Goal: Use online tool/utility: Utilize a website feature to perform a specific function

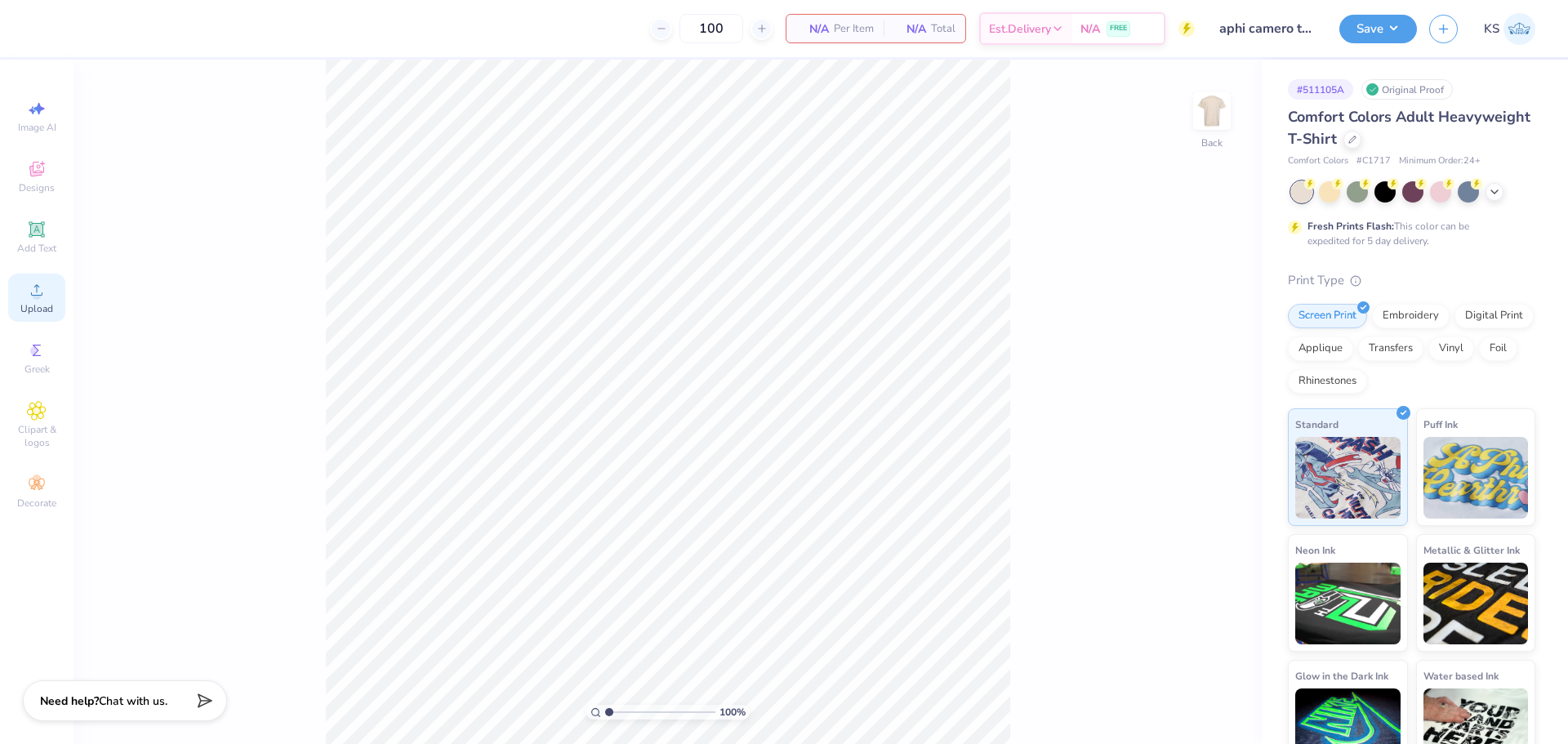
click at [36, 302] on span "Upload" at bounding box center [36, 308] width 33 height 13
click at [1220, 129] on img at bounding box center [1212, 111] width 66 height 66
click at [27, 300] on div "Upload" at bounding box center [36, 297] width 57 height 48
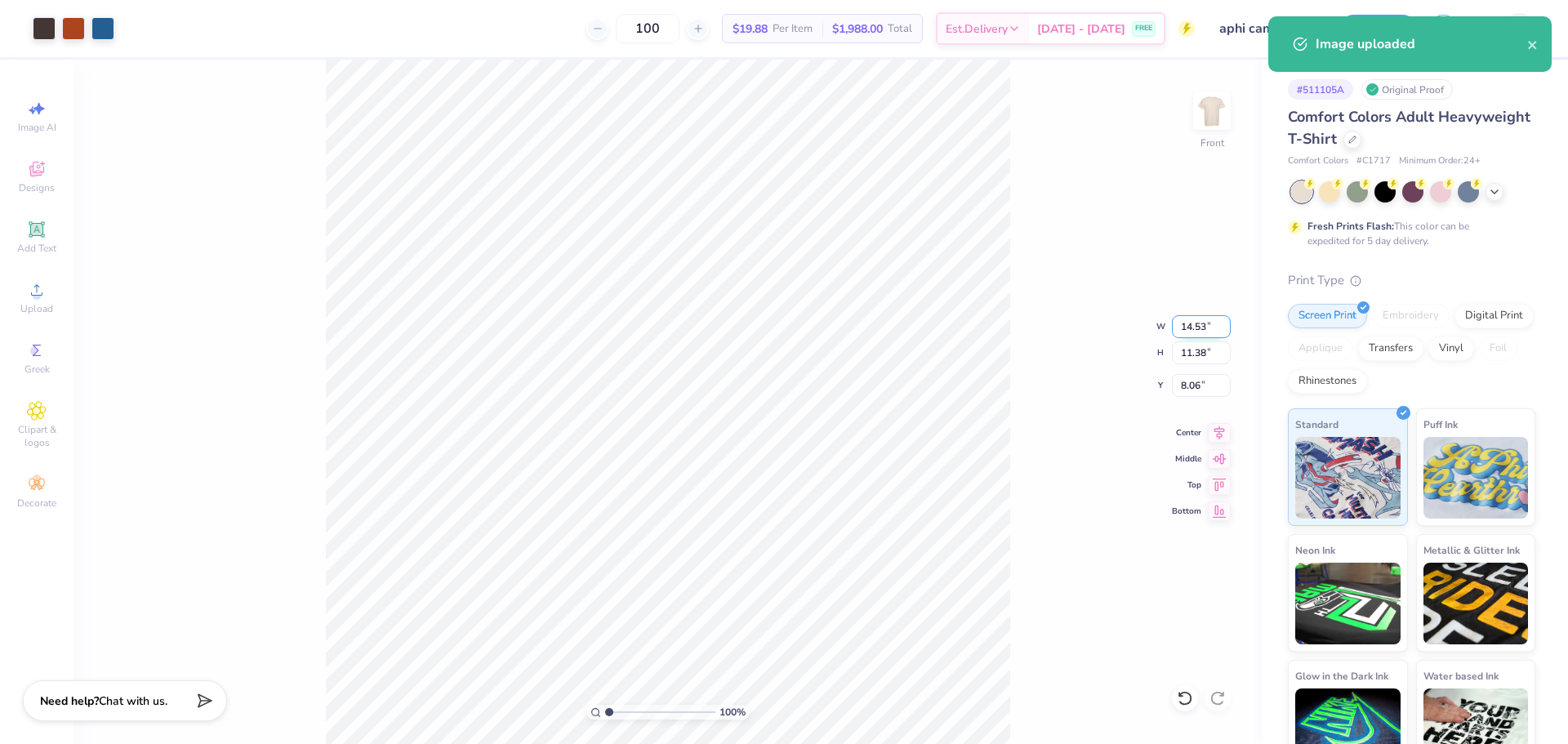
click at [1202, 325] on input "14.53" at bounding box center [1201, 326] width 58 height 23
type input "12.50"
type input "9.79"
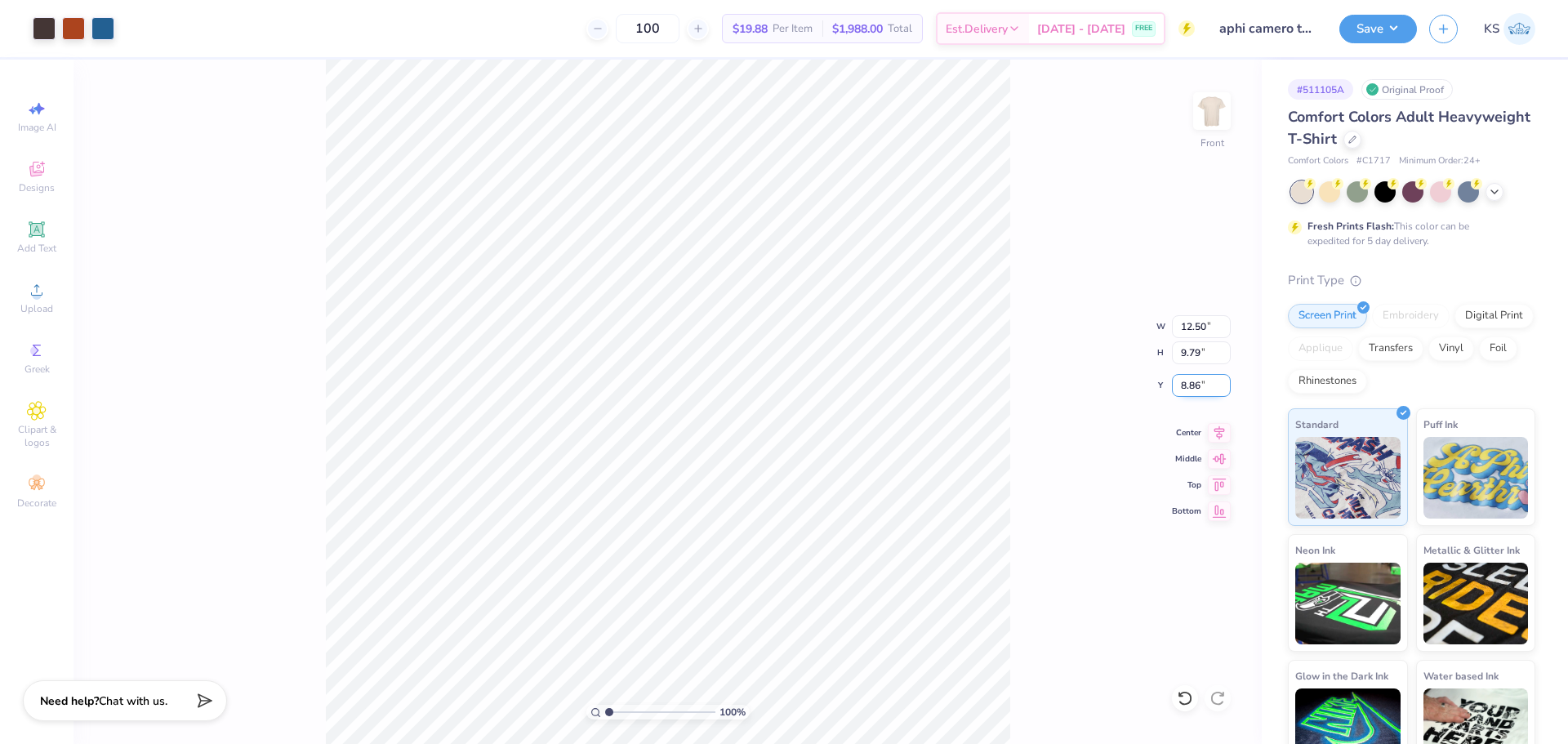
click at [1204, 392] on input "8.86" at bounding box center [1201, 385] width 58 height 23
type input "3.00"
type input "1.56"
click at [615, 707] on input "range" at bounding box center [660, 712] width 110 height 15
click at [31, 247] on span "Add Text" at bounding box center [36, 248] width 39 height 13
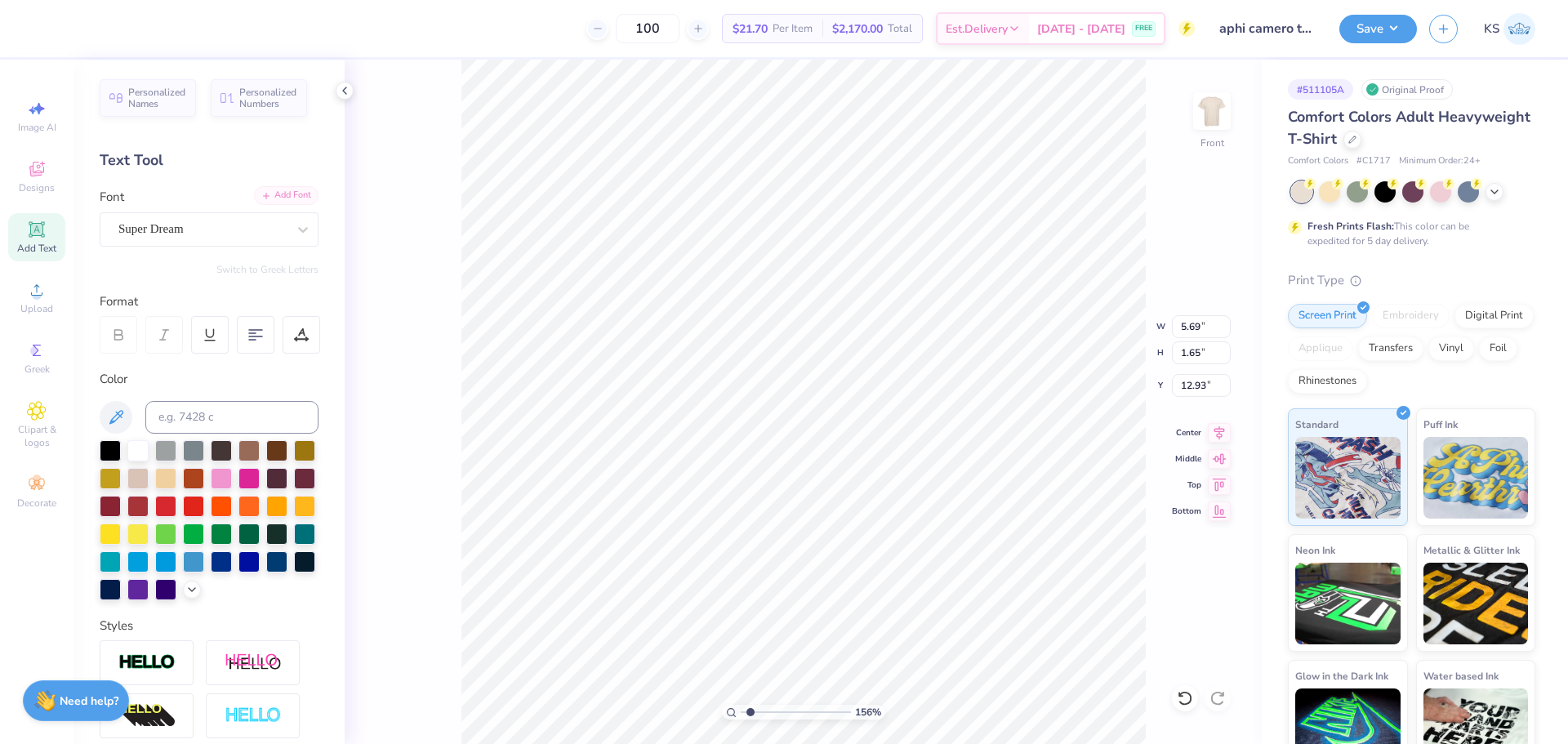
click at [292, 192] on div "Add Font" at bounding box center [286, 195] width 65 height 19
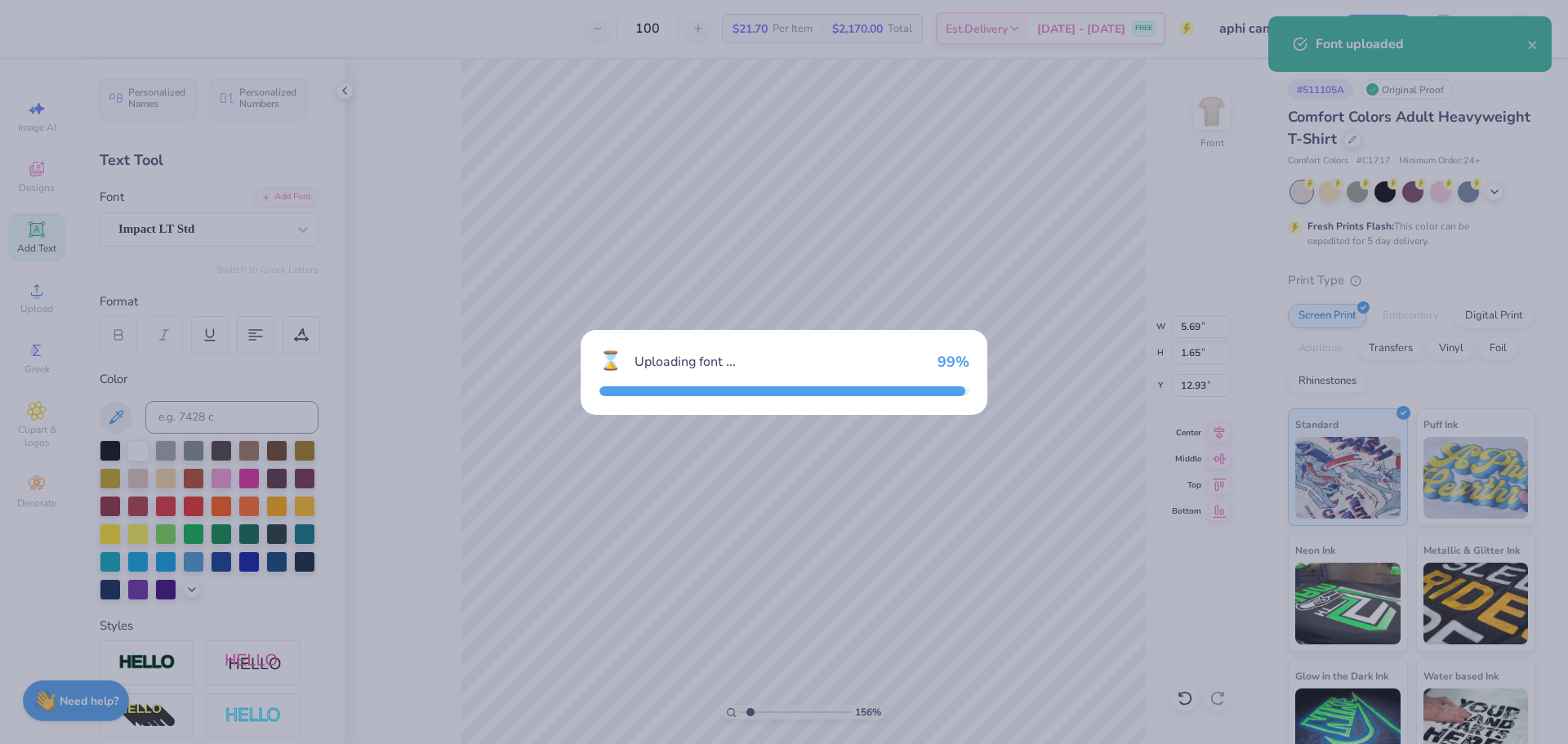
type input "3.81"
type input "1.68"
type input "12.91"
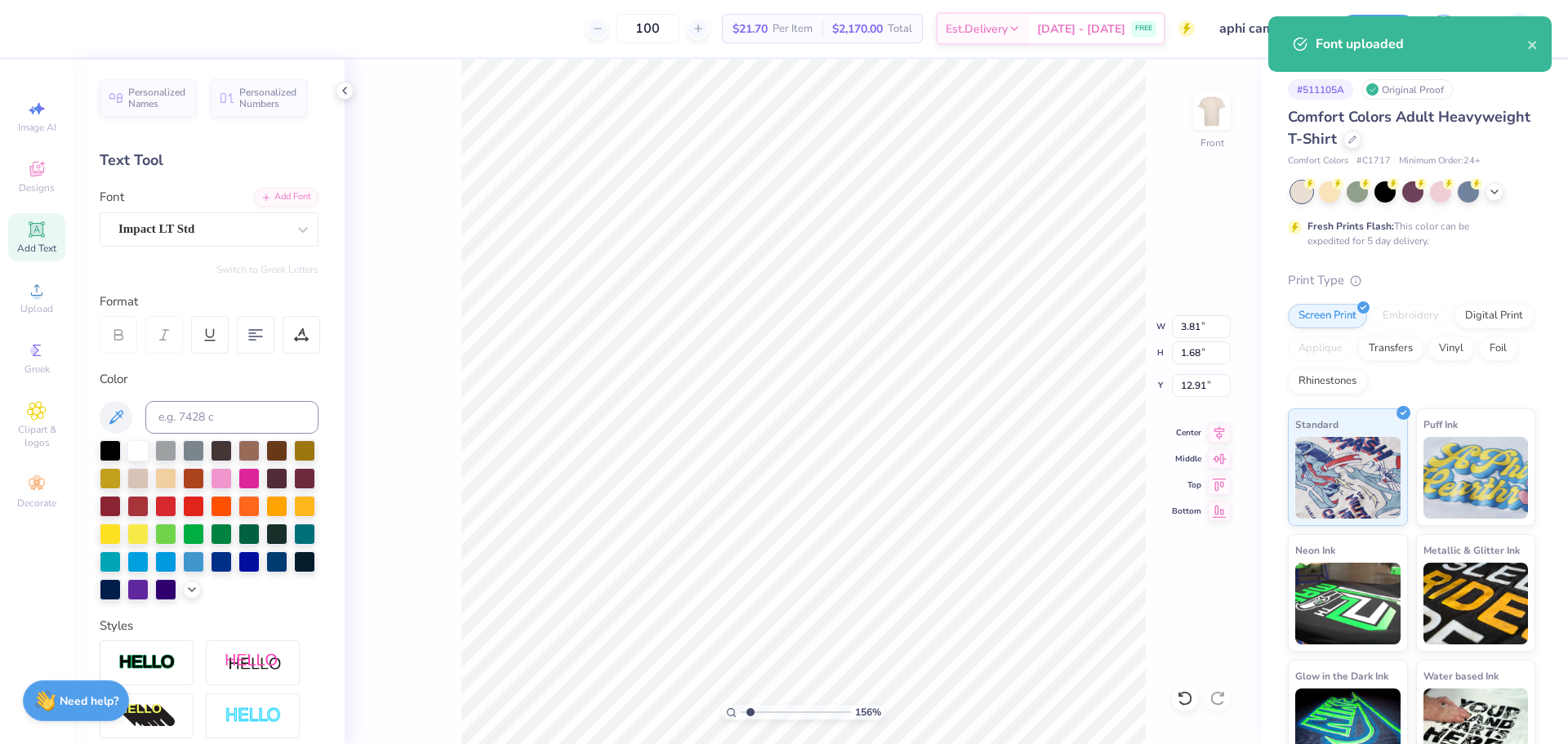
scroll to position [14, 3]
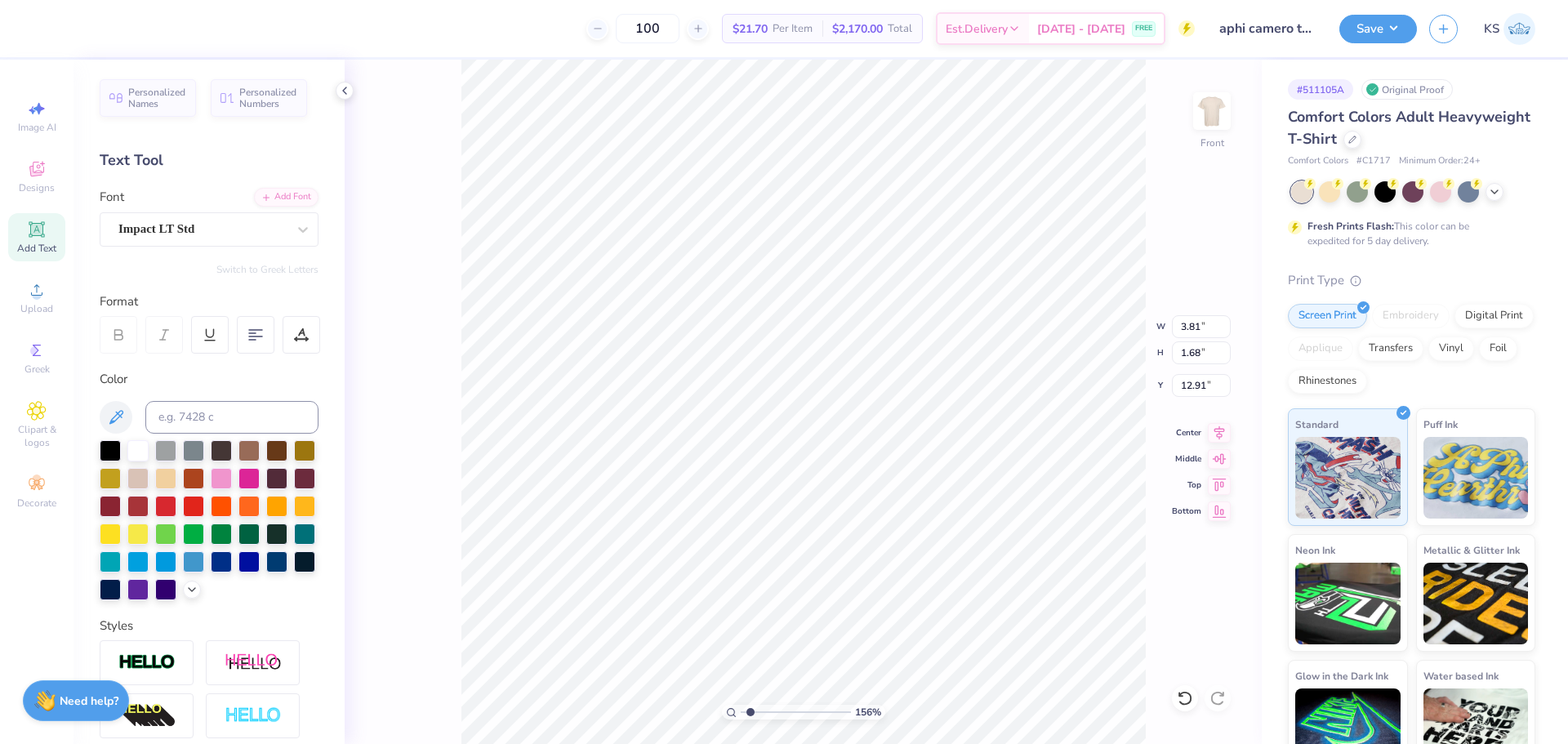
type textarea "CAR WASH"
type input "8.69"
type input "1.75"
type input "12.88"
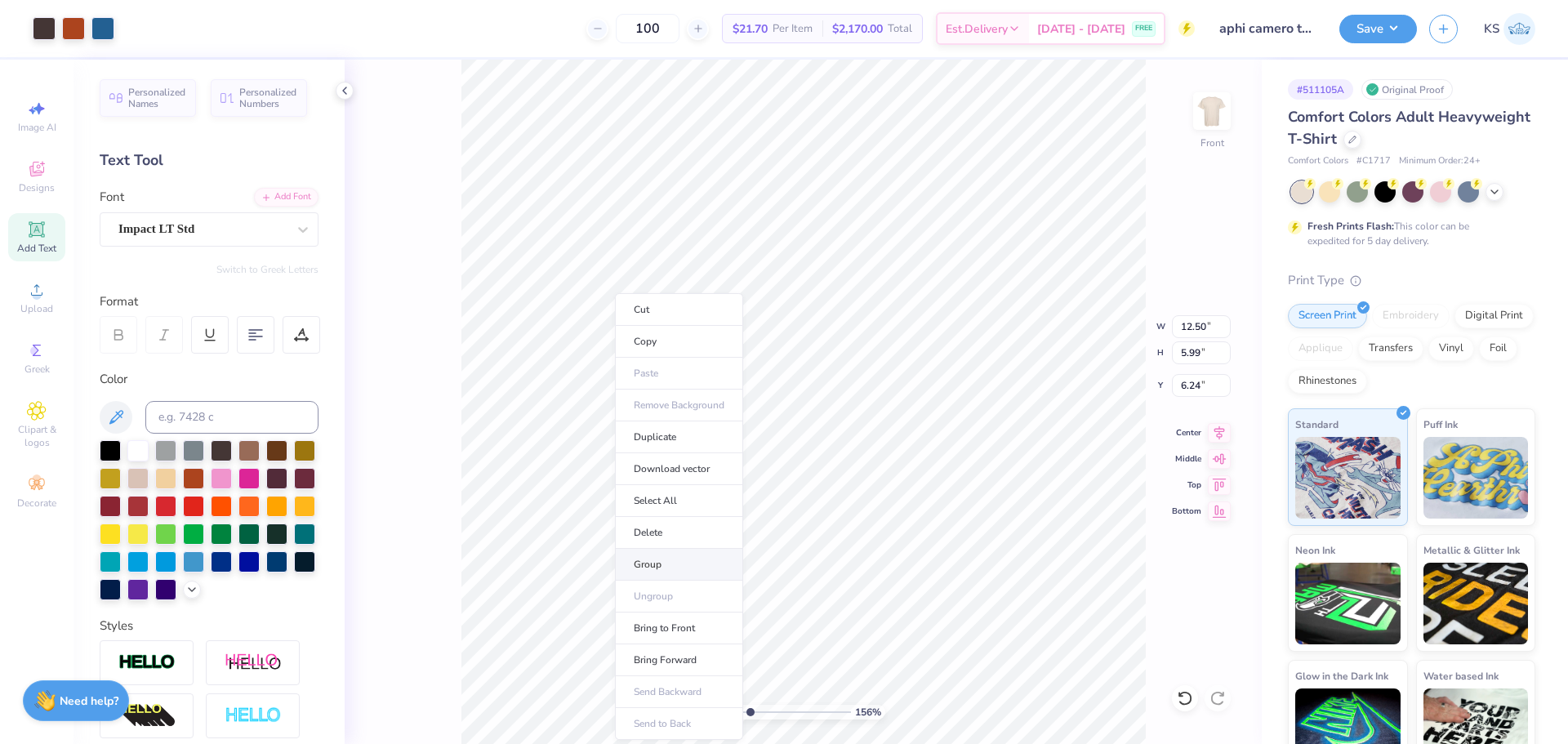
click at [683, 557] on li "Group" at bounding box center [679, 564] width 129 height 32
click at [898, 712] on li "Send to Back" at bounding box center [890, 723] width 129 height 32
click at [1194, 385] on input "11.60" at bounding box center [1201, 385] width 58 height 23
click at [1203, 360] on input "1.19" at bounding box center [1201, 352] width 58 height 23
type input "11.69"
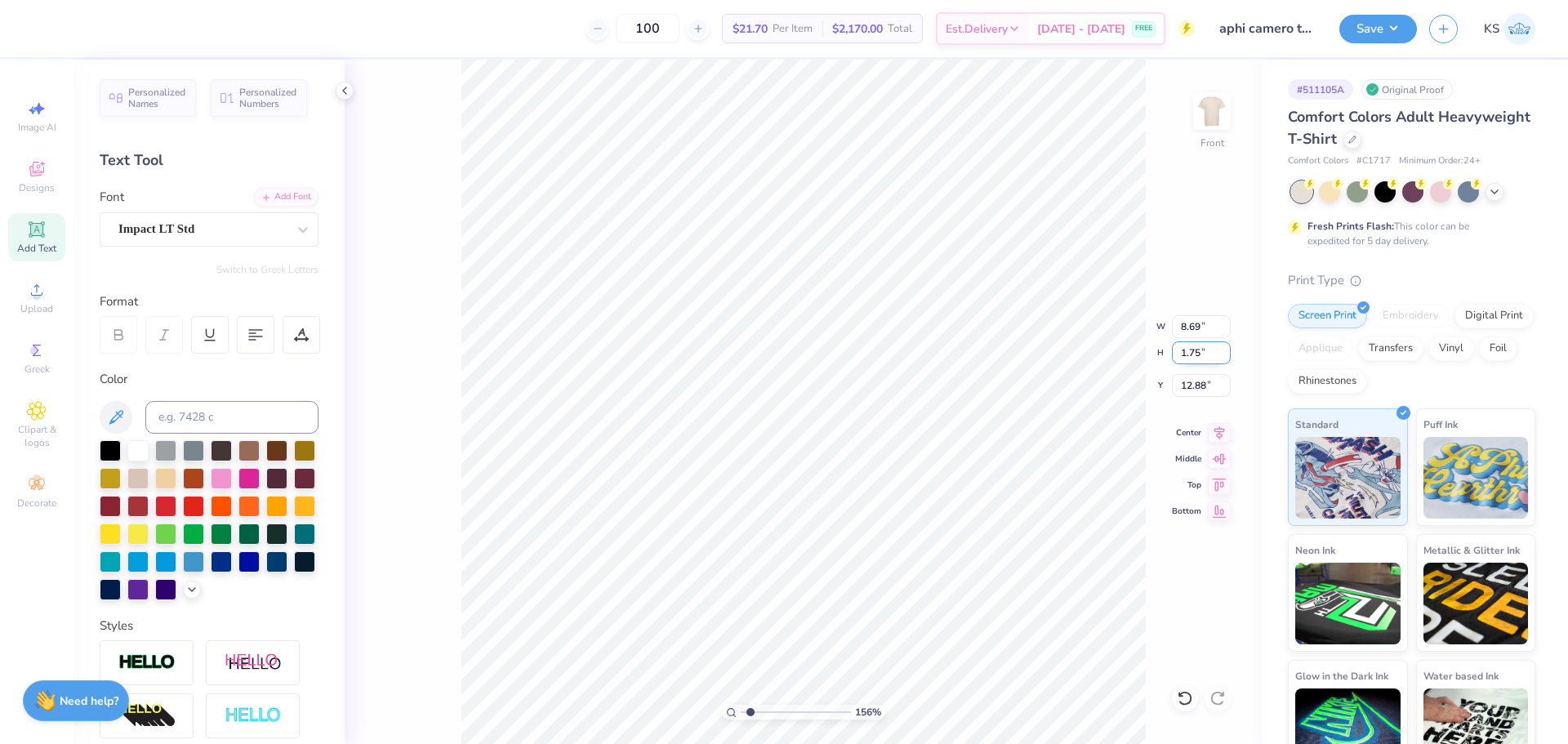
click at [1190, 356] on input "1.75" at bounding box center [1201, 352] width 58 height 23
paste input "19"
type input "1.19"
type input "5.91"
click at [1198, 393] on input "13.16" at bounding box center [1201, 385] width 58 height 23
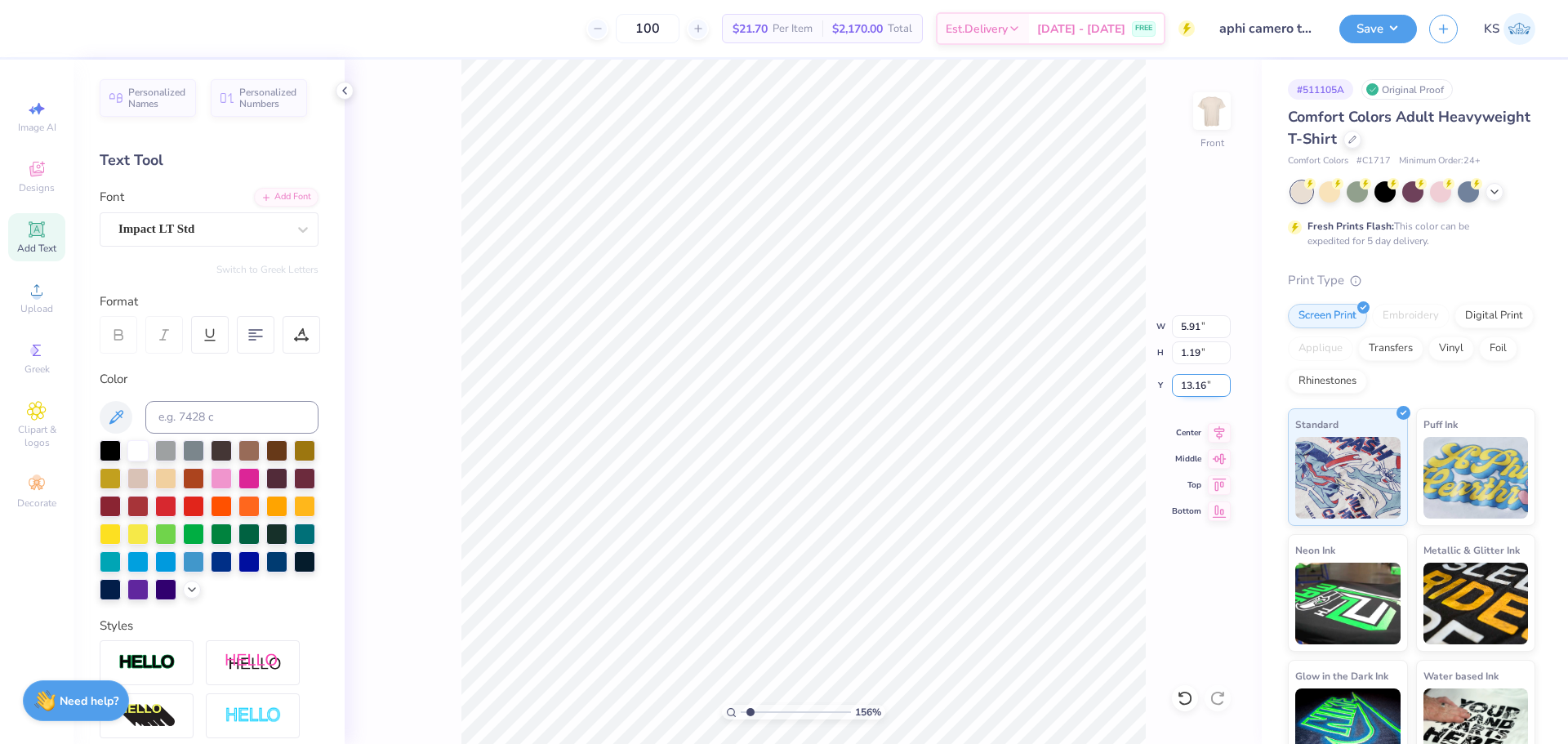
paste input "1.60"
type input "11.60"
click at [844, 722] on li "Send to Back" at bounding box center [850, 723] width 129 height 32
type input "10.70"
type input "3.99"
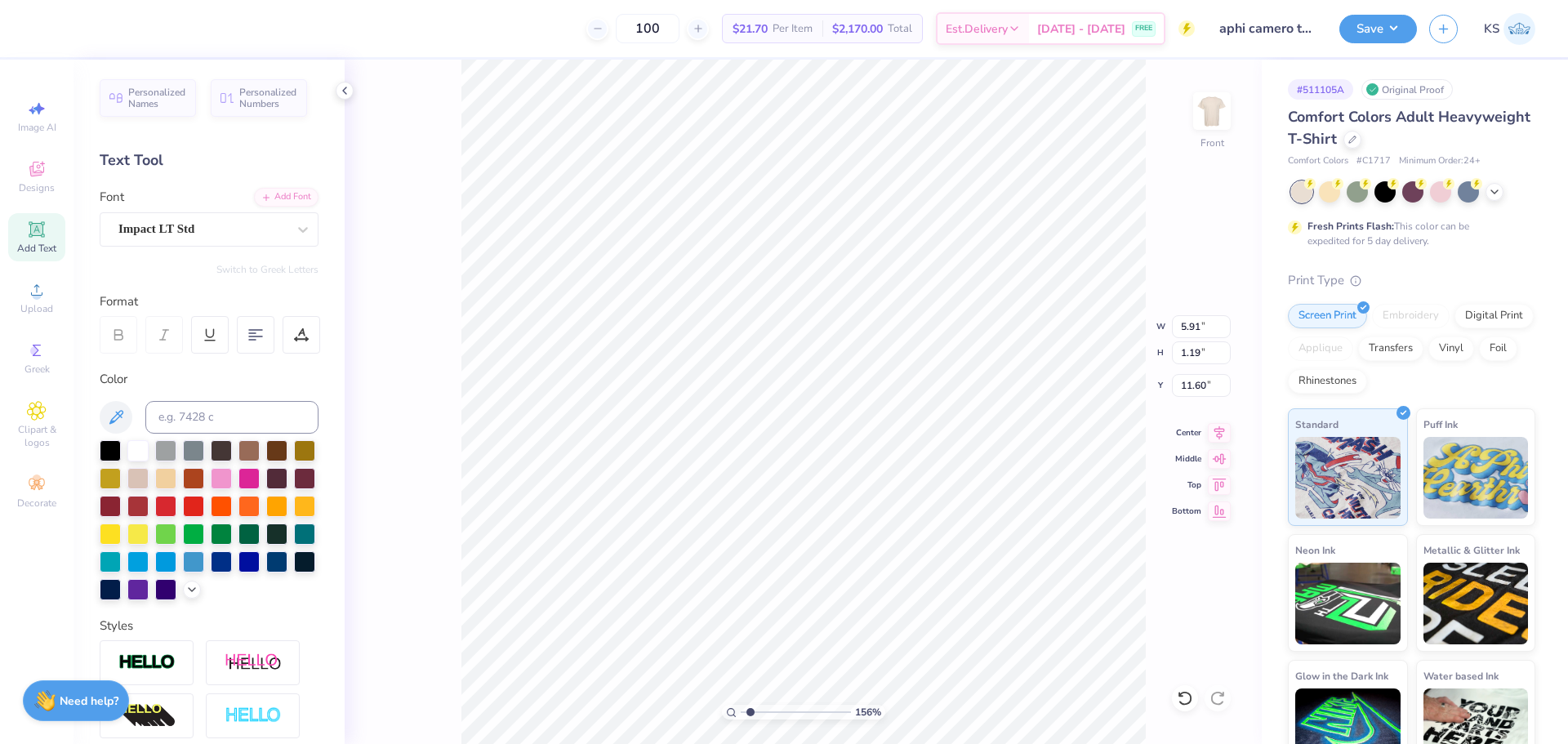
type input "3.54"
type input "5.91"
type input "1.19"
type input "11.60"
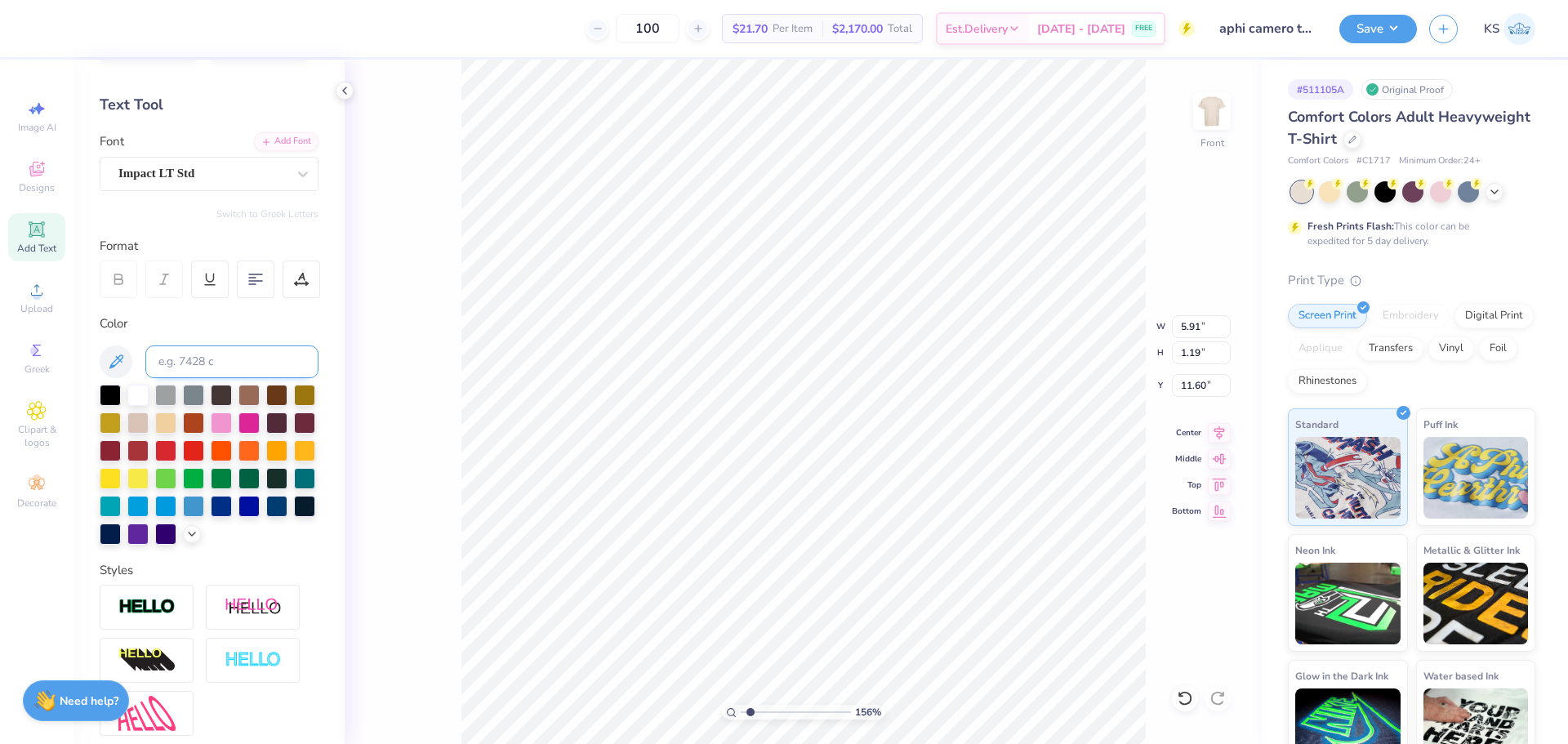
scroll to position [0, 0]
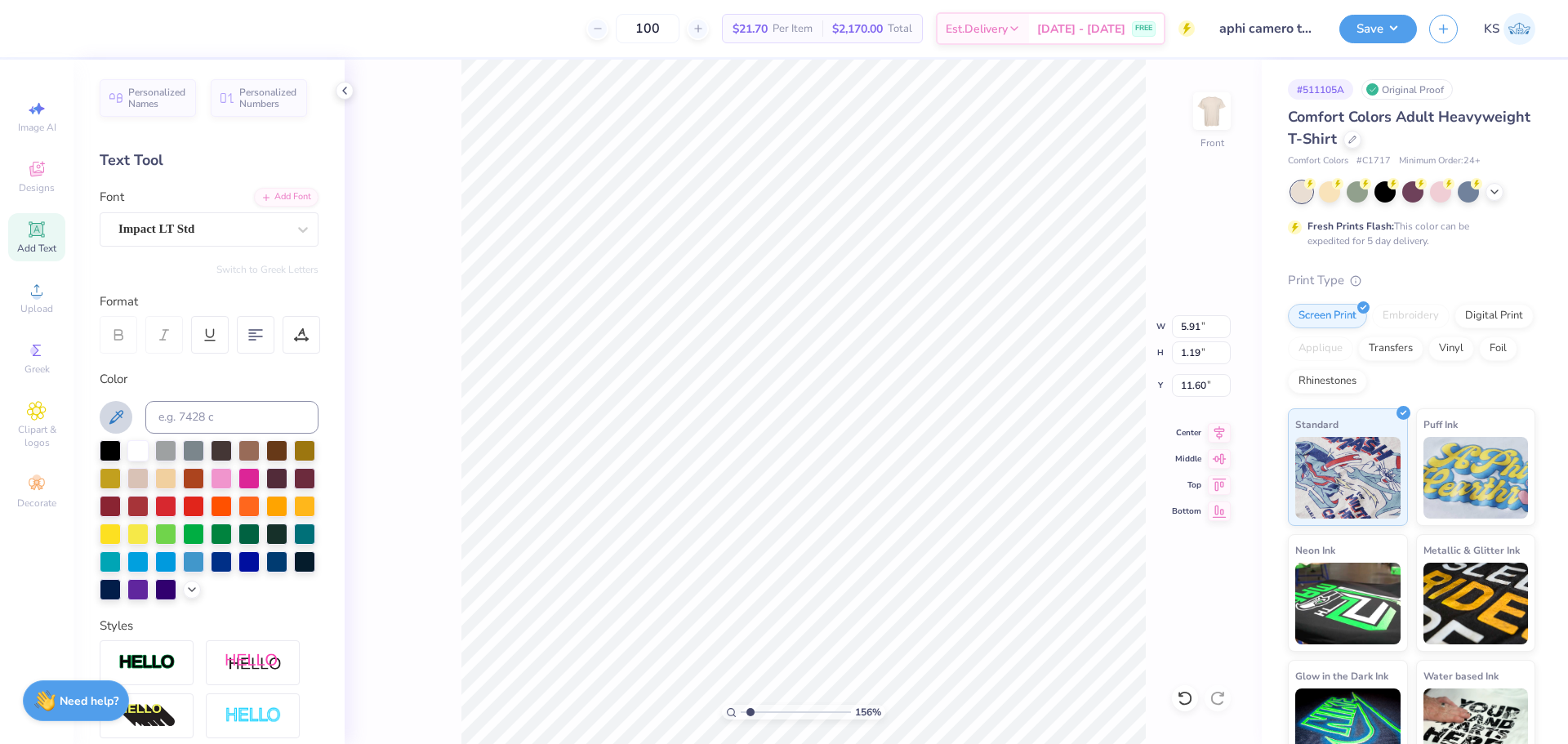
drag, startPoint x: 119, startPoint y: 417, endPoint x: 130, endPoint y: 417, distance: 11.0
click at [119, 417] on icon at bounding box center [116, 417] width 14 height 14
type input "12.50"
type input "9.79"
type input "3.00"
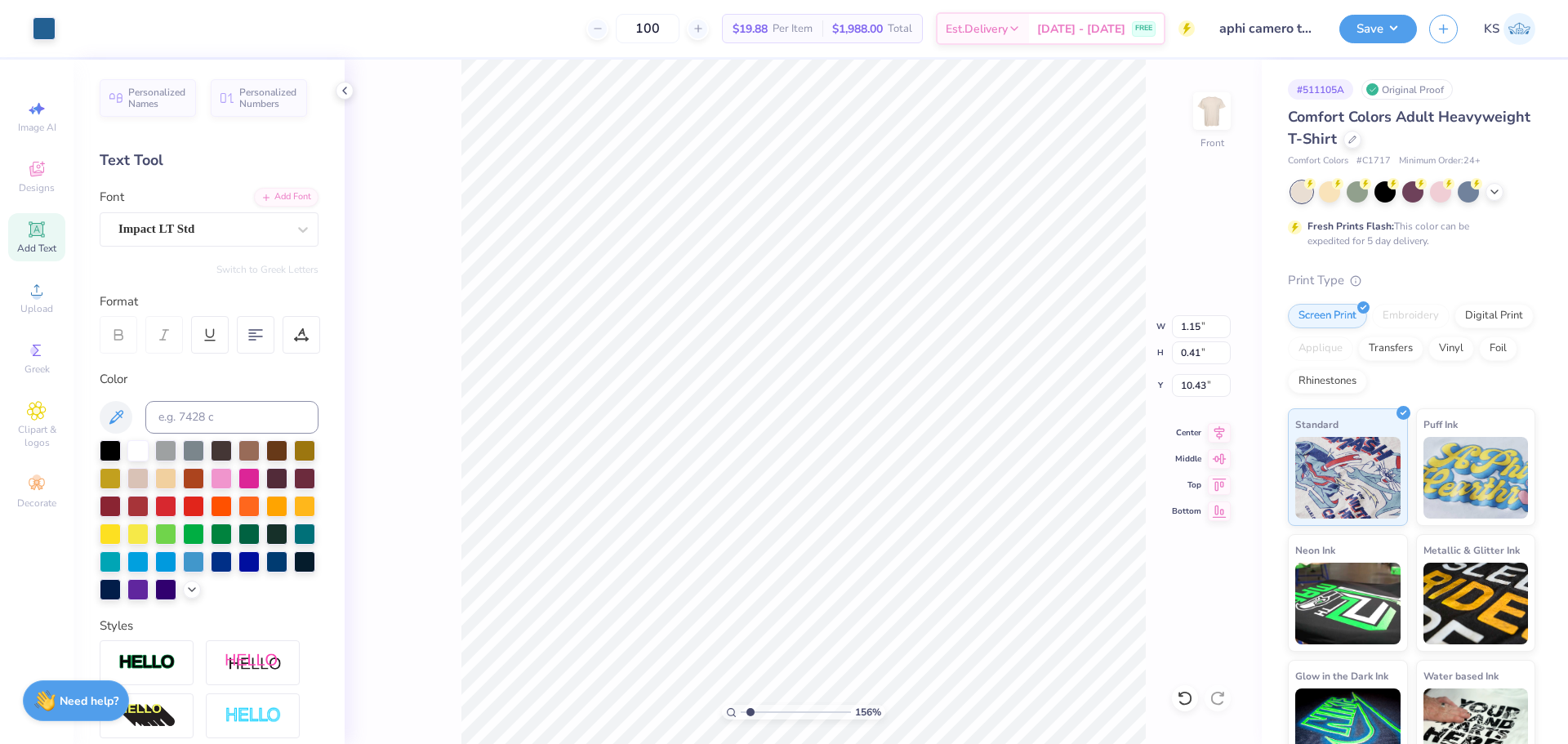
type input "5.91"
type input "1.19"
type input "14.58"
type textarea "2025"
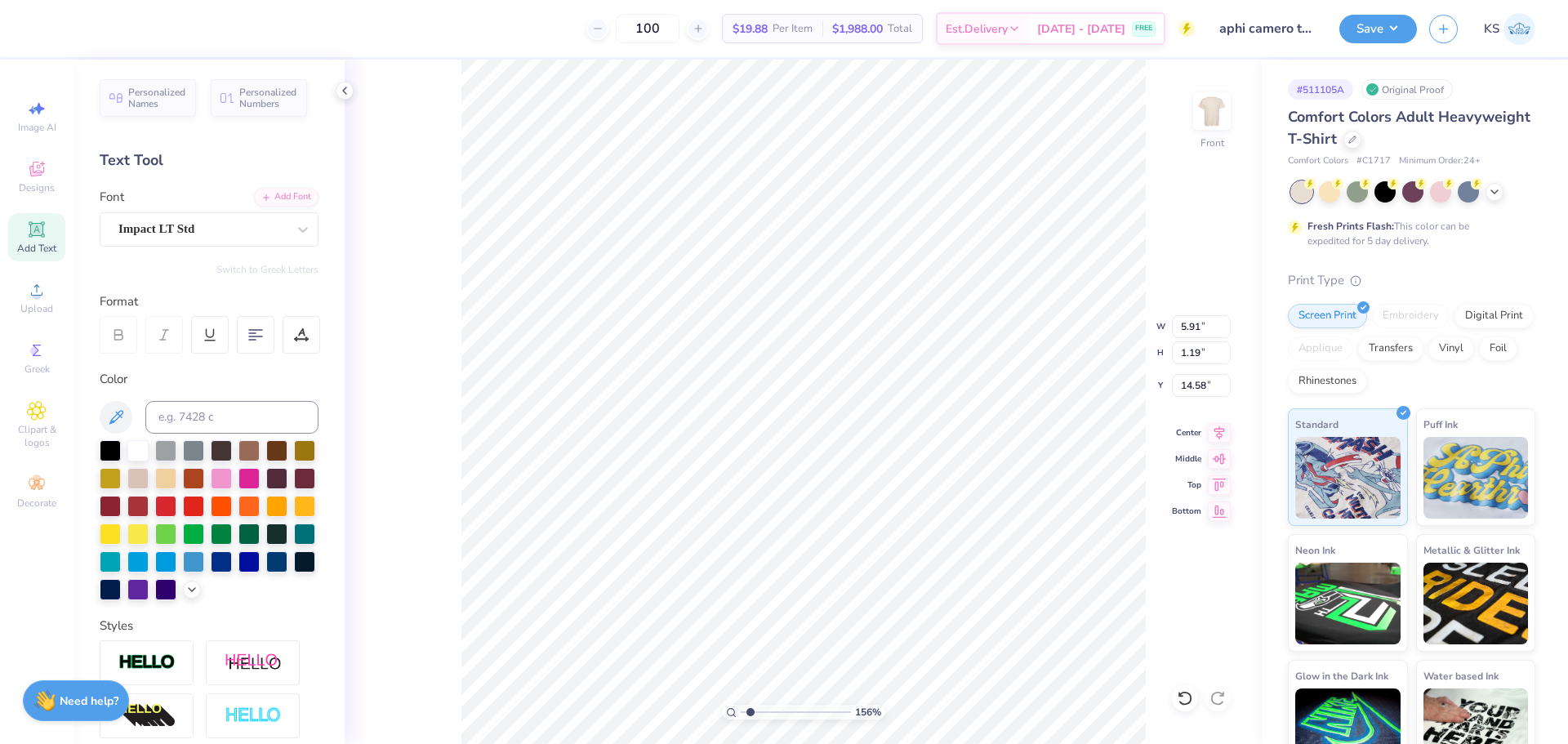
type input "2.97"
click at [309, 344] on div at bounding box center [301, 335] width 37 height 37
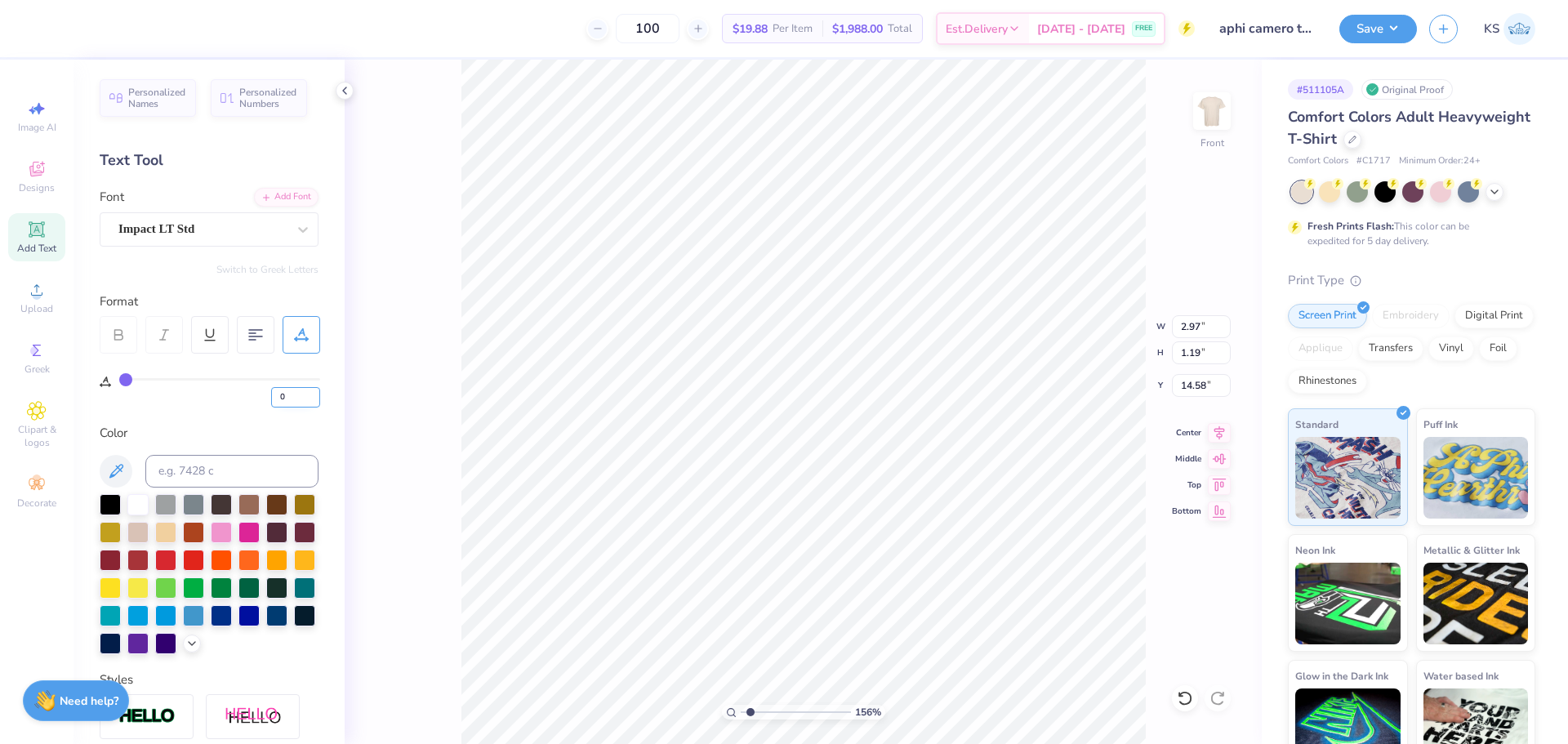
click at [281, 398] on input "0" at bounding box center [296, 397] width 49 height 20
type input "20"
type input "12.50"
type input "5.99"
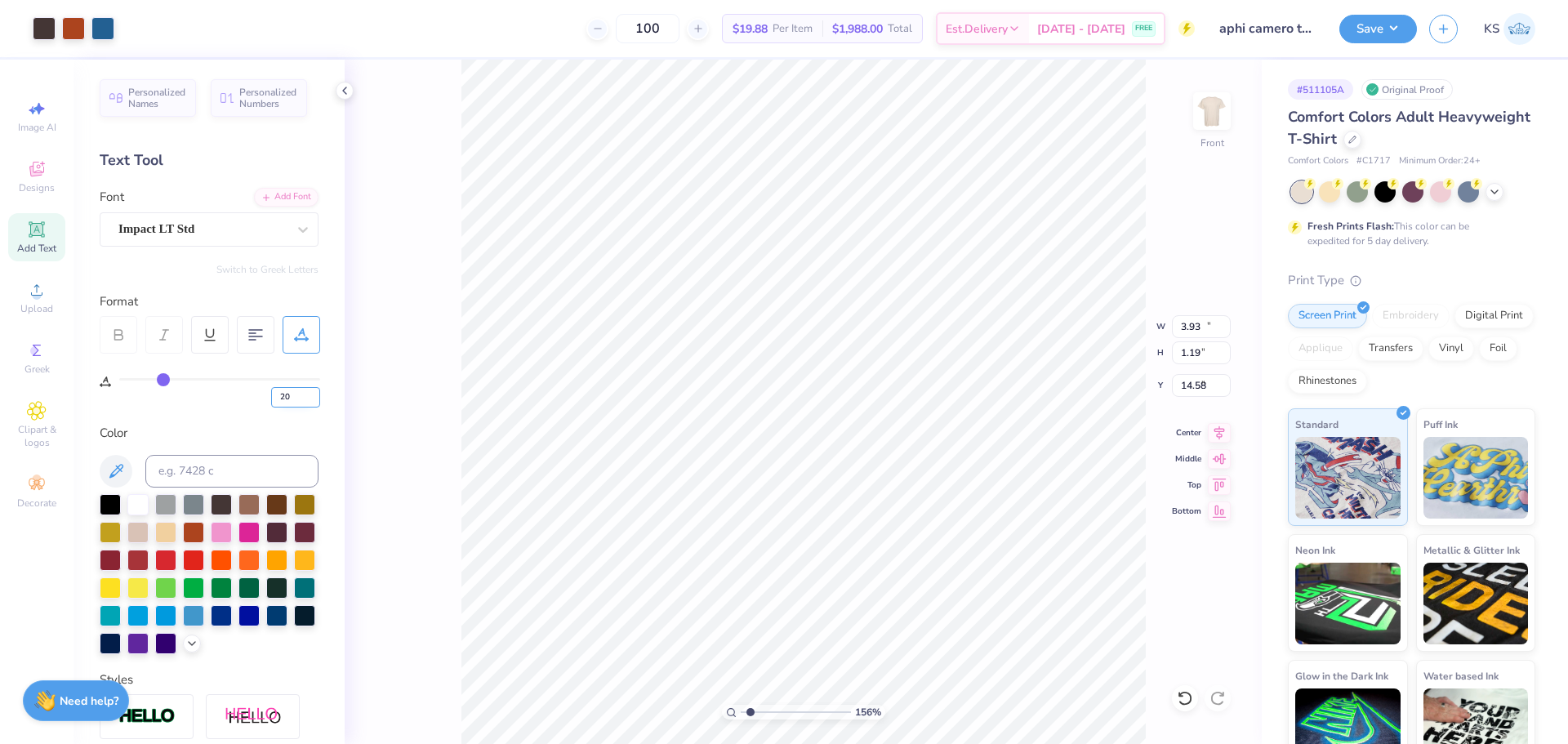
type input "6.24"
click at [1006, 718] on li "Send to Back" at bounding box center [976, 723] width 129 height 32
type input "11.51"
click at [1204, 361] on input "1.19" at bounding box center [1201, 352] width 58 height 23
type input "0.5"
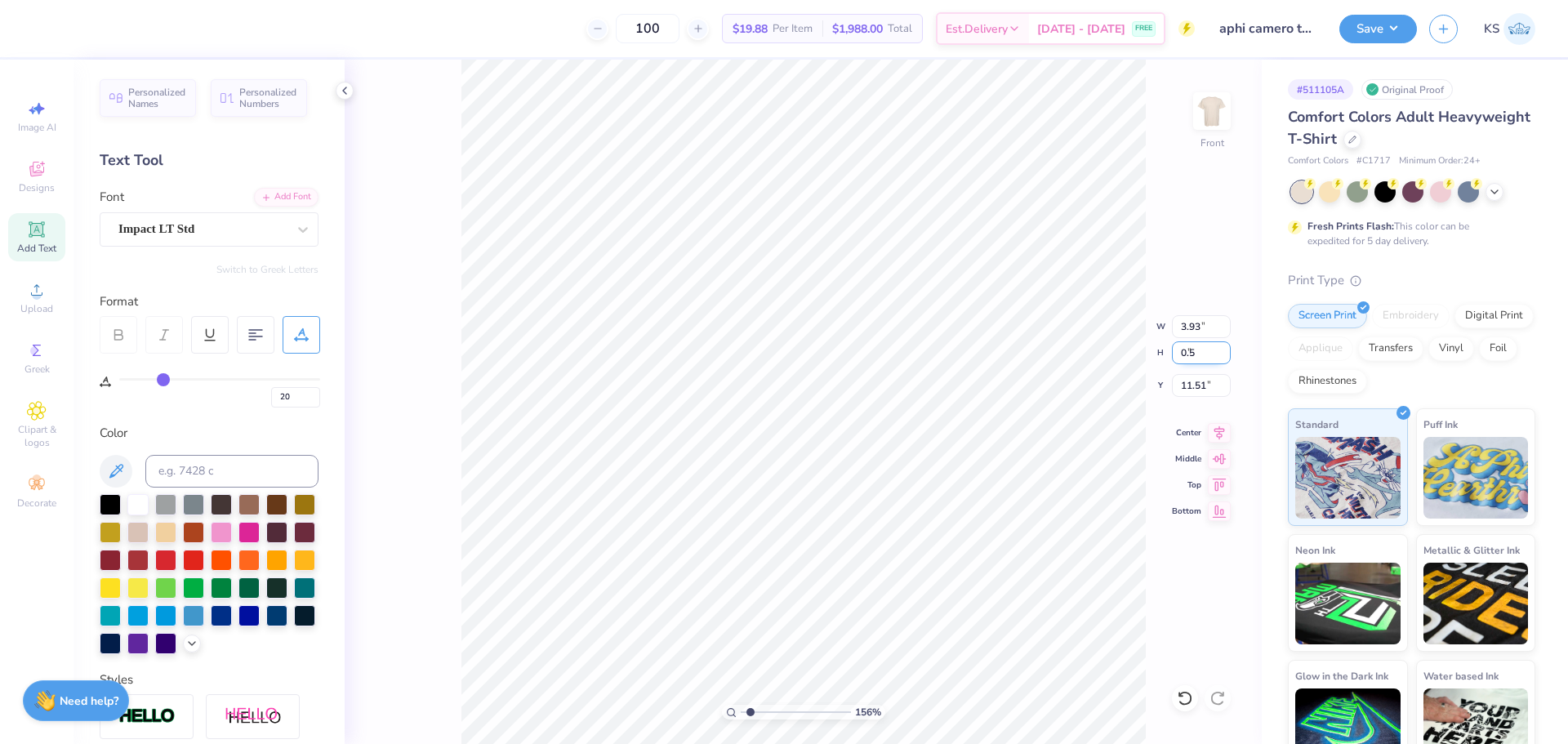
type input "1.65"
type input "0.50"
type input "10.86"
type input "2.12"
type input "0.64"
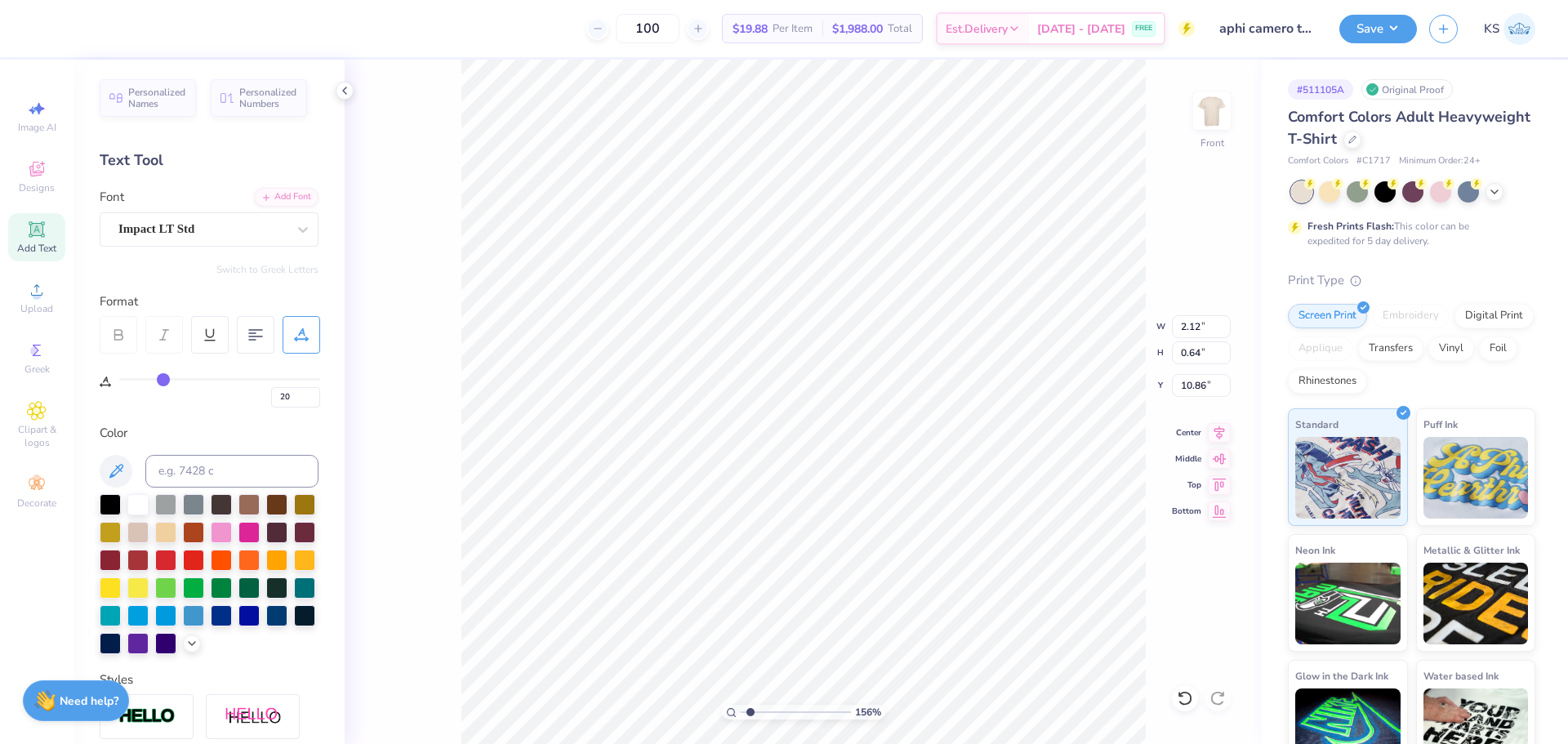
type input "10.90"
type input "0"
type input "14.84"
type textarea "APHI"
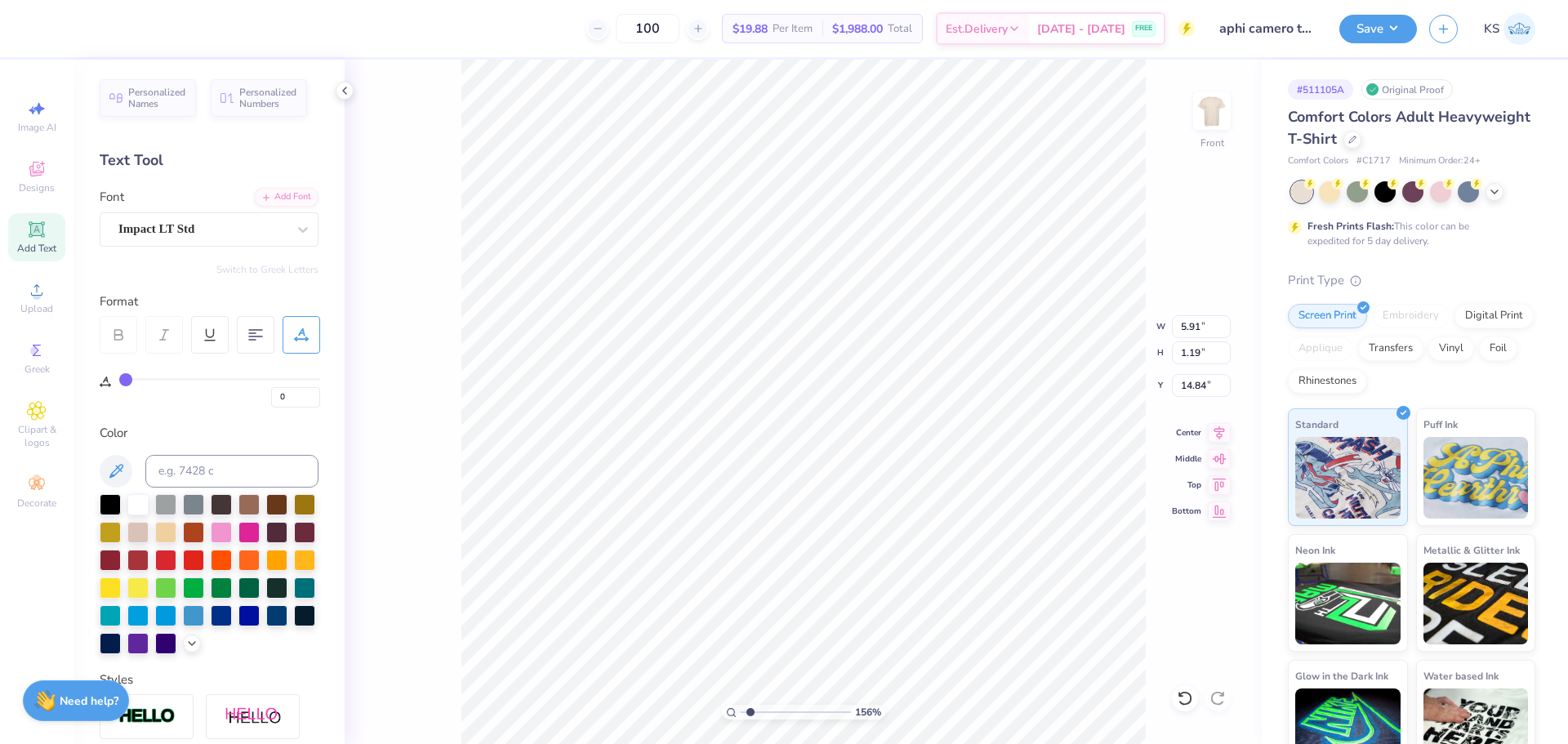
scroll to position [14, 3]
type input "2.54"
type input "1.14"
type input "14.87"
click at [279, 199] on div "Add Font" at bounding box center [286, 195] width 65 height 19
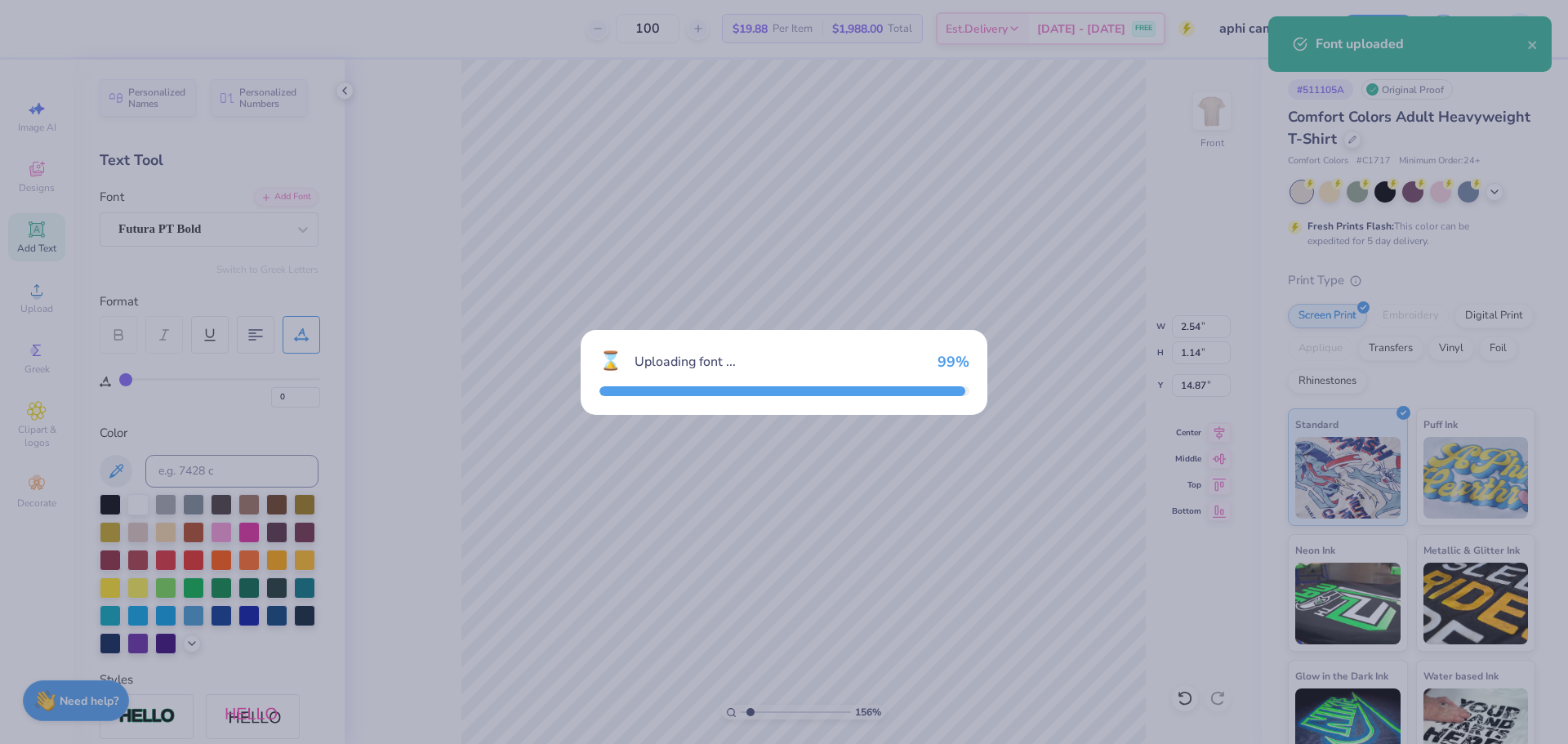
type input "3.65"
type input "1.07"
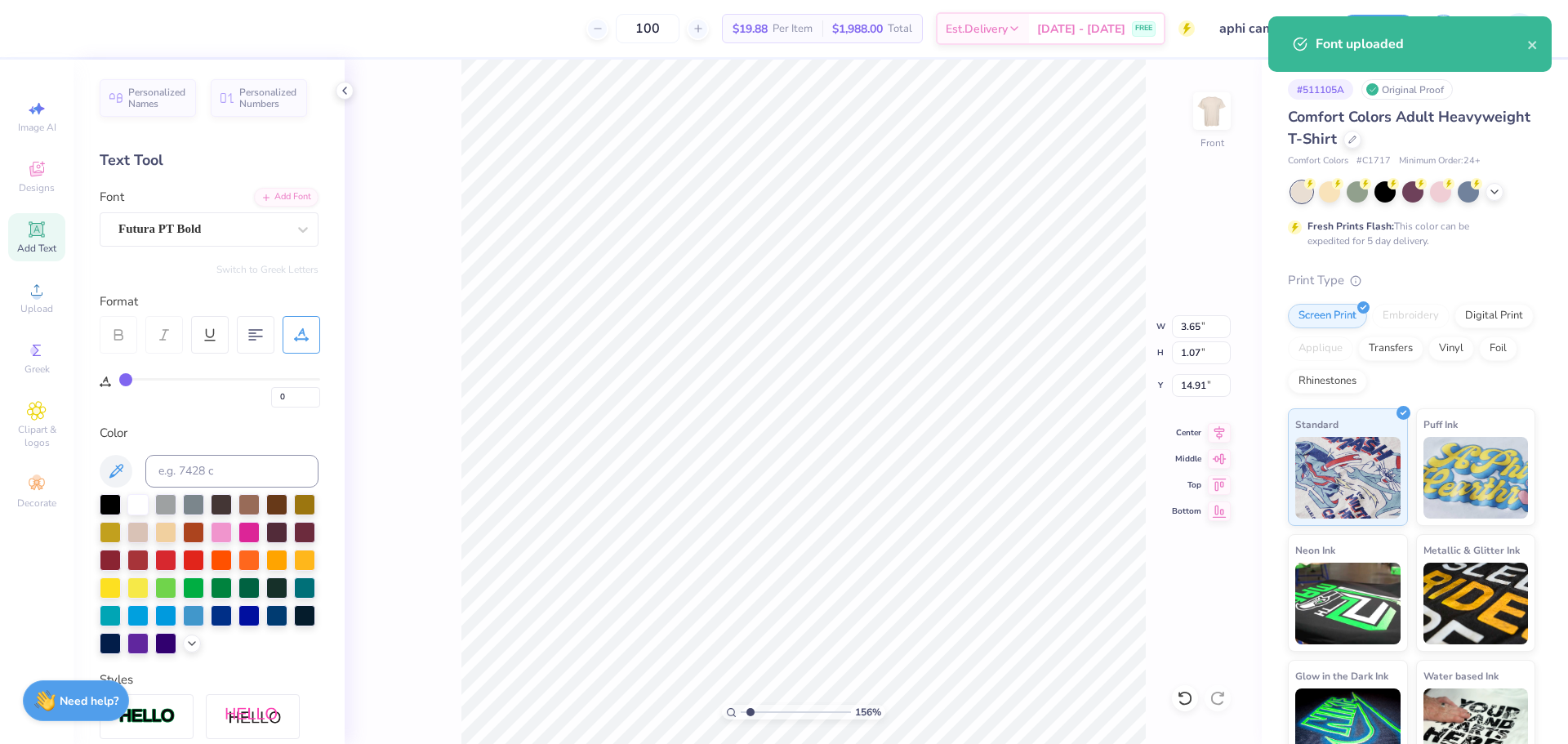
type input "2.23"
click at [763, 708] on input "range" at bounding box center [795, 712] width 110 height 15
type input "2.3"
click at [759, 708] on input "range" at bounding box center [795, 712] width 110 height 15
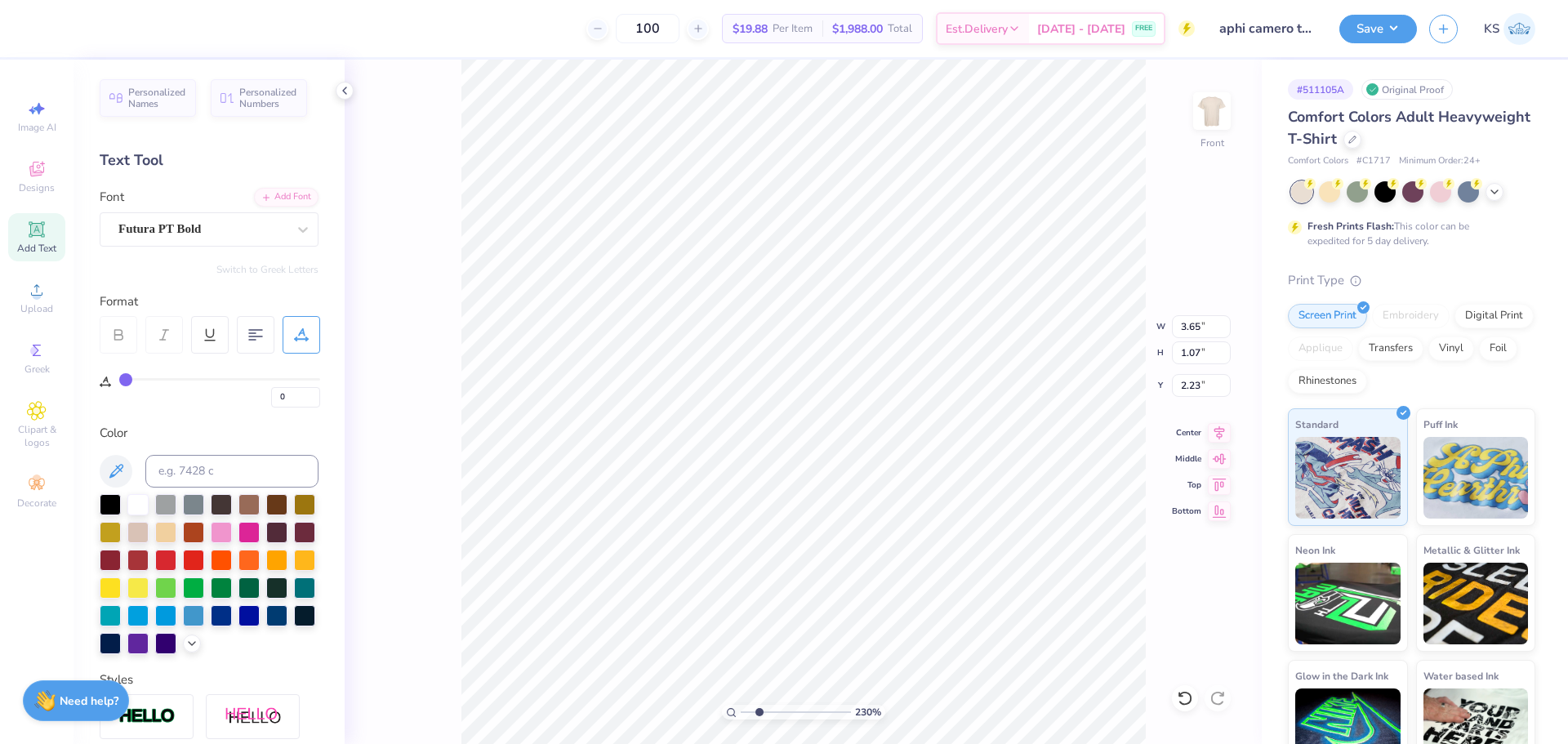
type input "3.00"
type input "3.52"
type input "2.00"
type input "3.54"
type input "4.60"
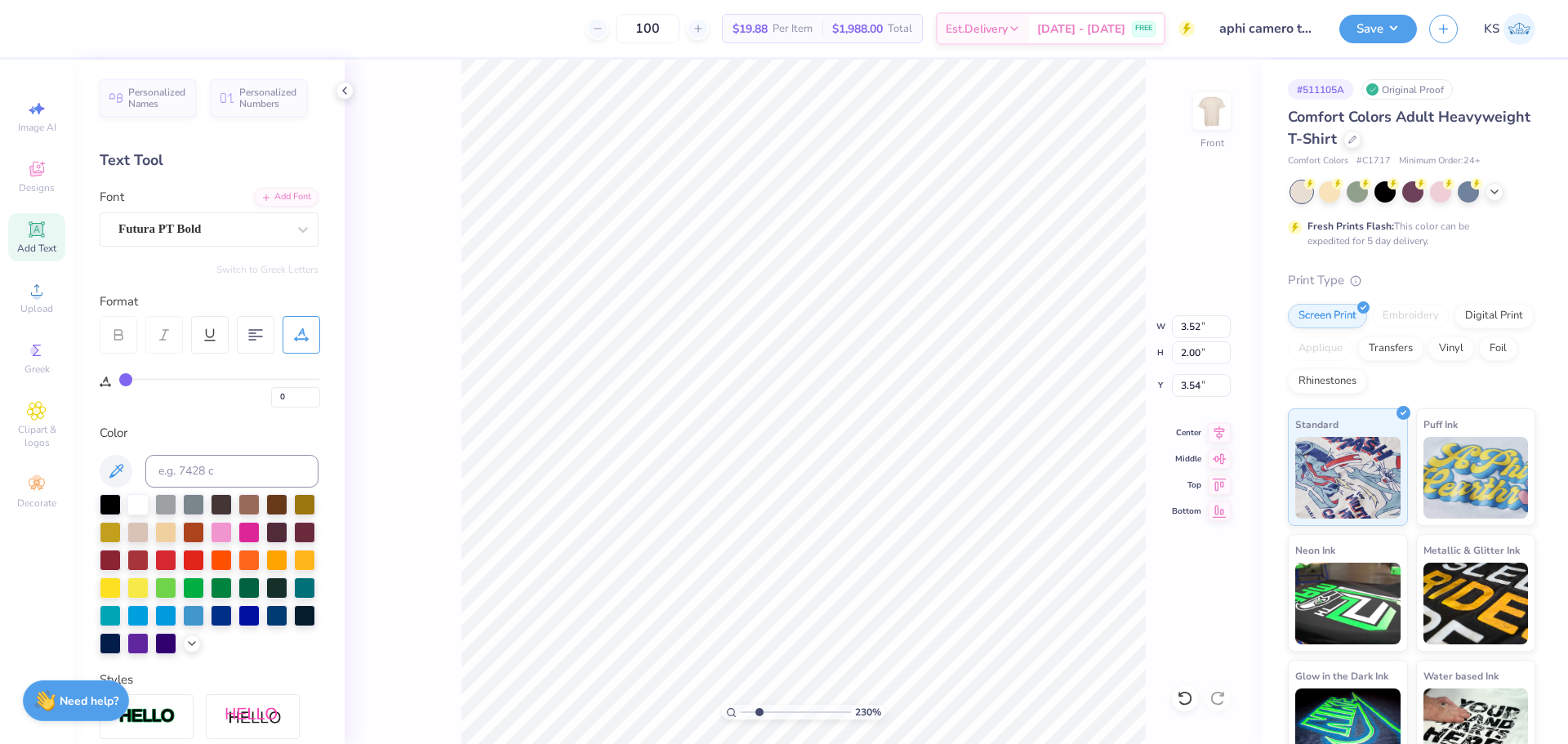
type input "2.62"
type input "2.92"
type input "4.65"
type input "2.41"
type input "3.12"
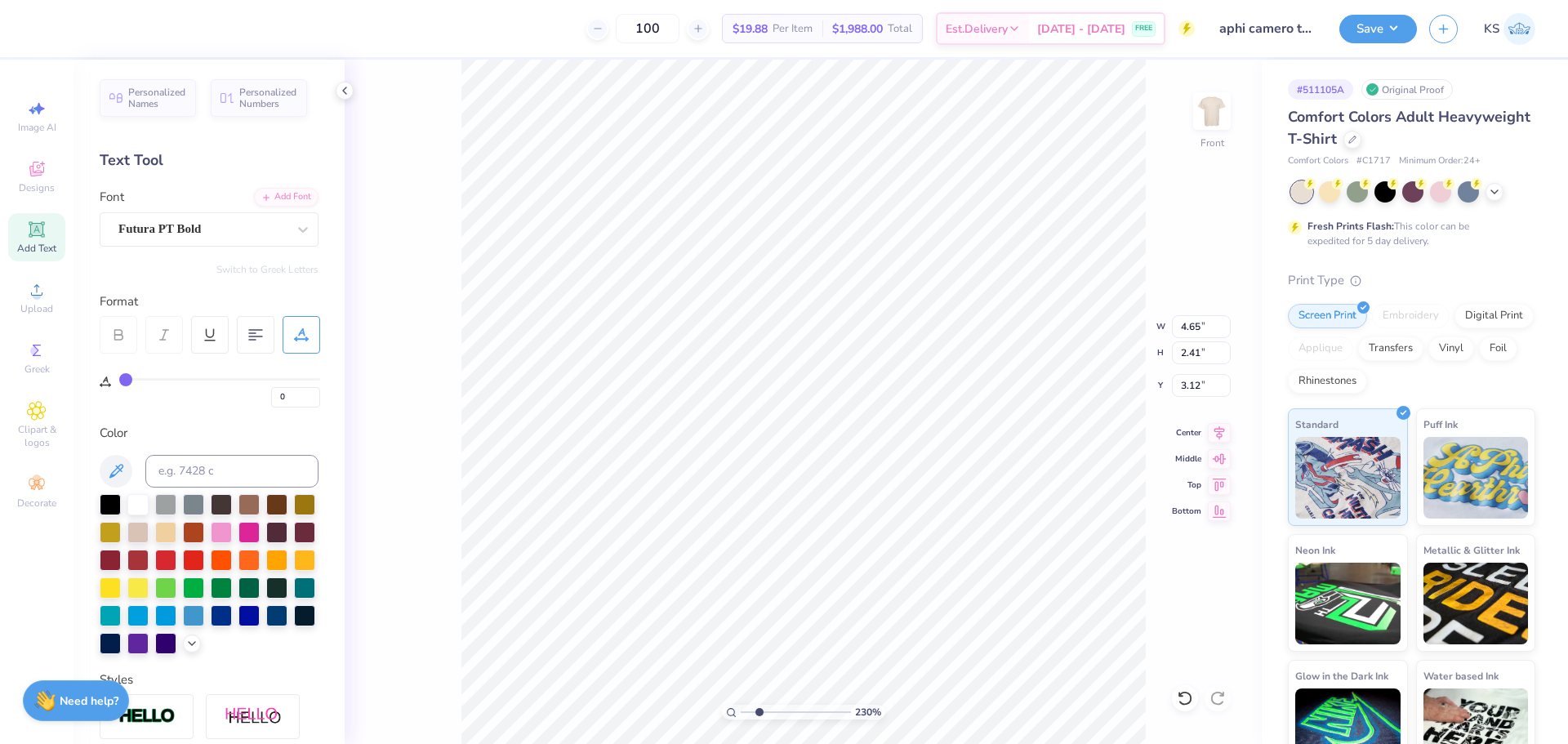
type input "4.91"
type input "2.54"
type input "2.99"
type input "5.53"
type textarea "CHI PSI"
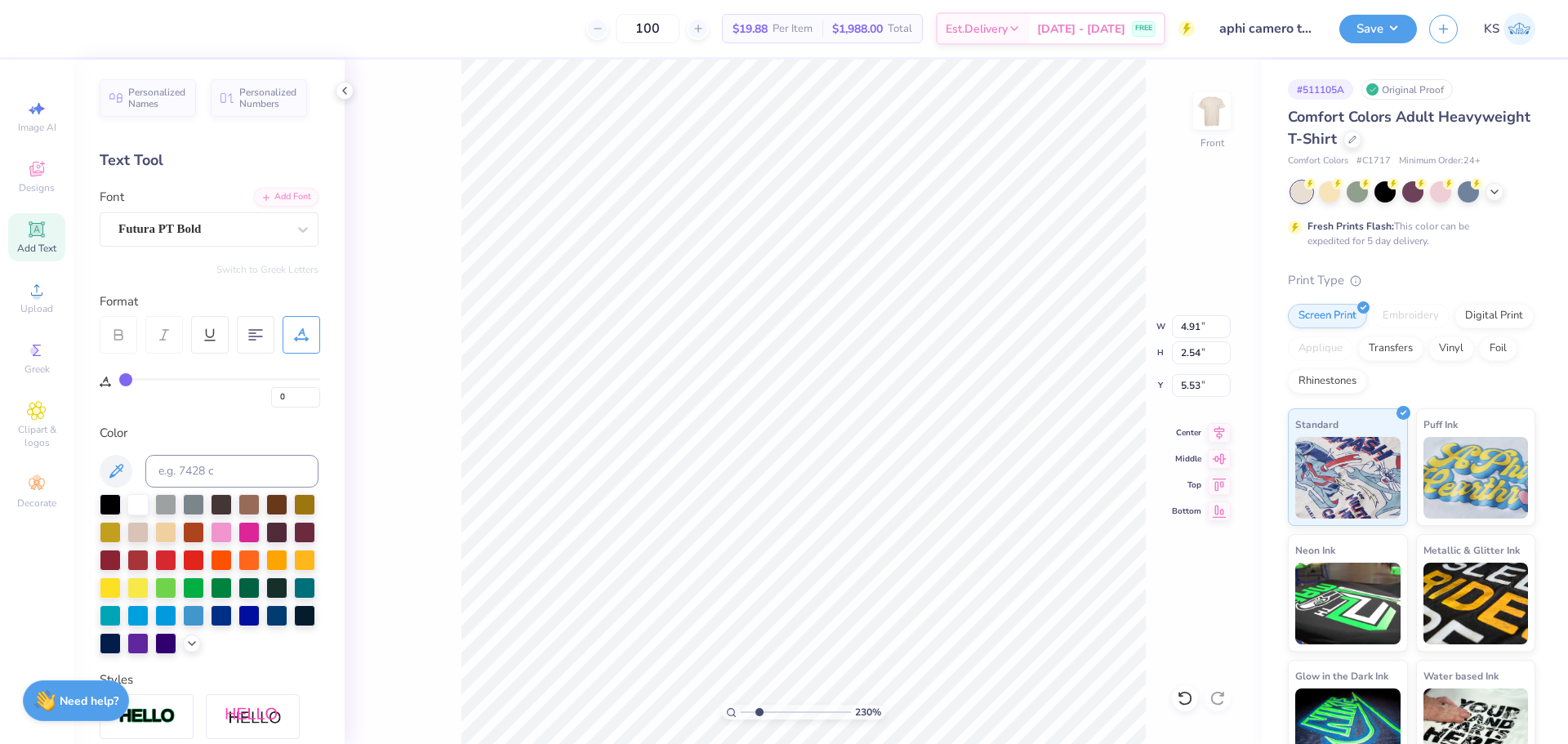
type input "7.15"
type input "2.89"
type input "4.79"
type input "8.59"
type input "3.47"
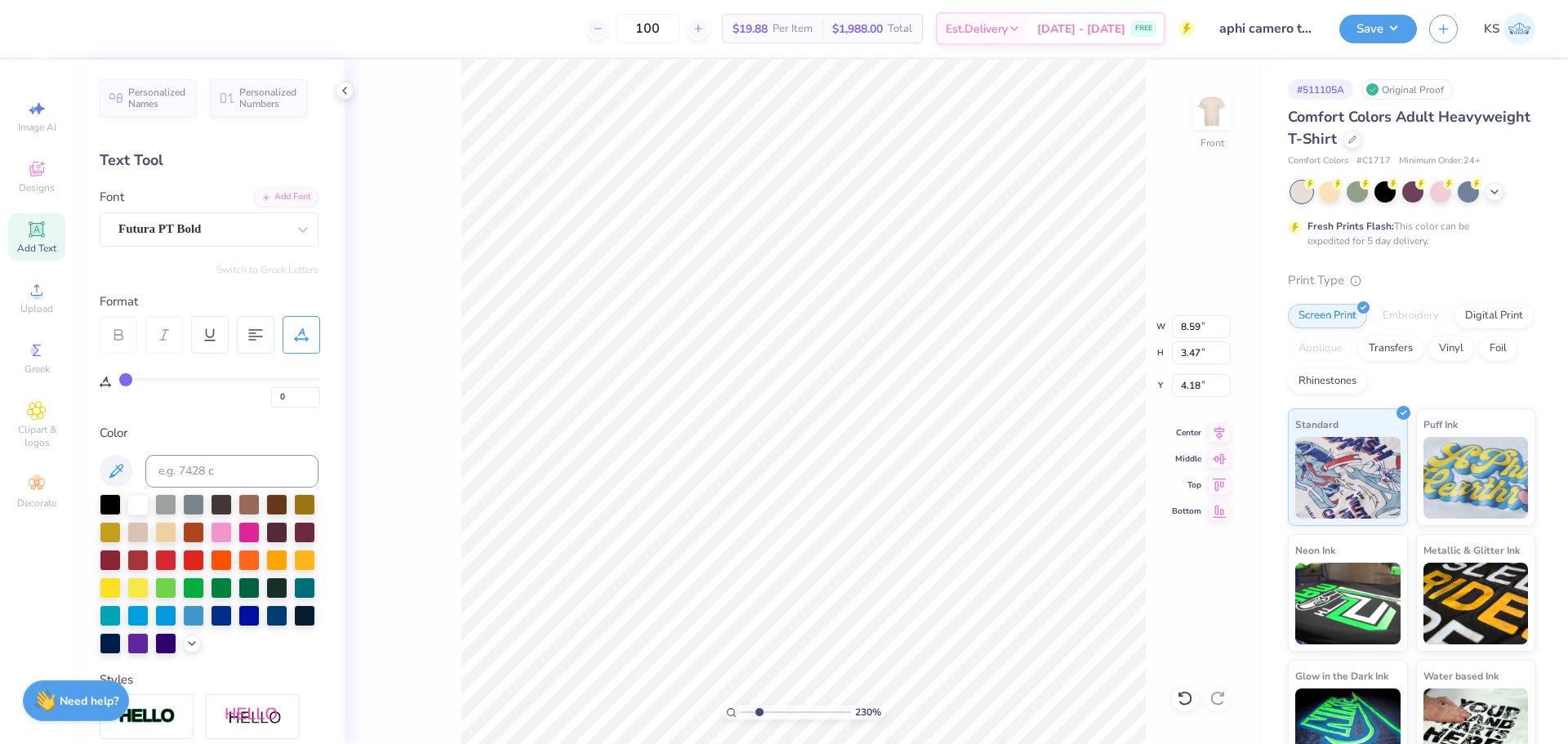
type input "3.97"
type input "9.03"
type input "3.65"
type input "3.88"
click at [289, 394] on input "0" at bounding box center [296, 397] width 49 height 20
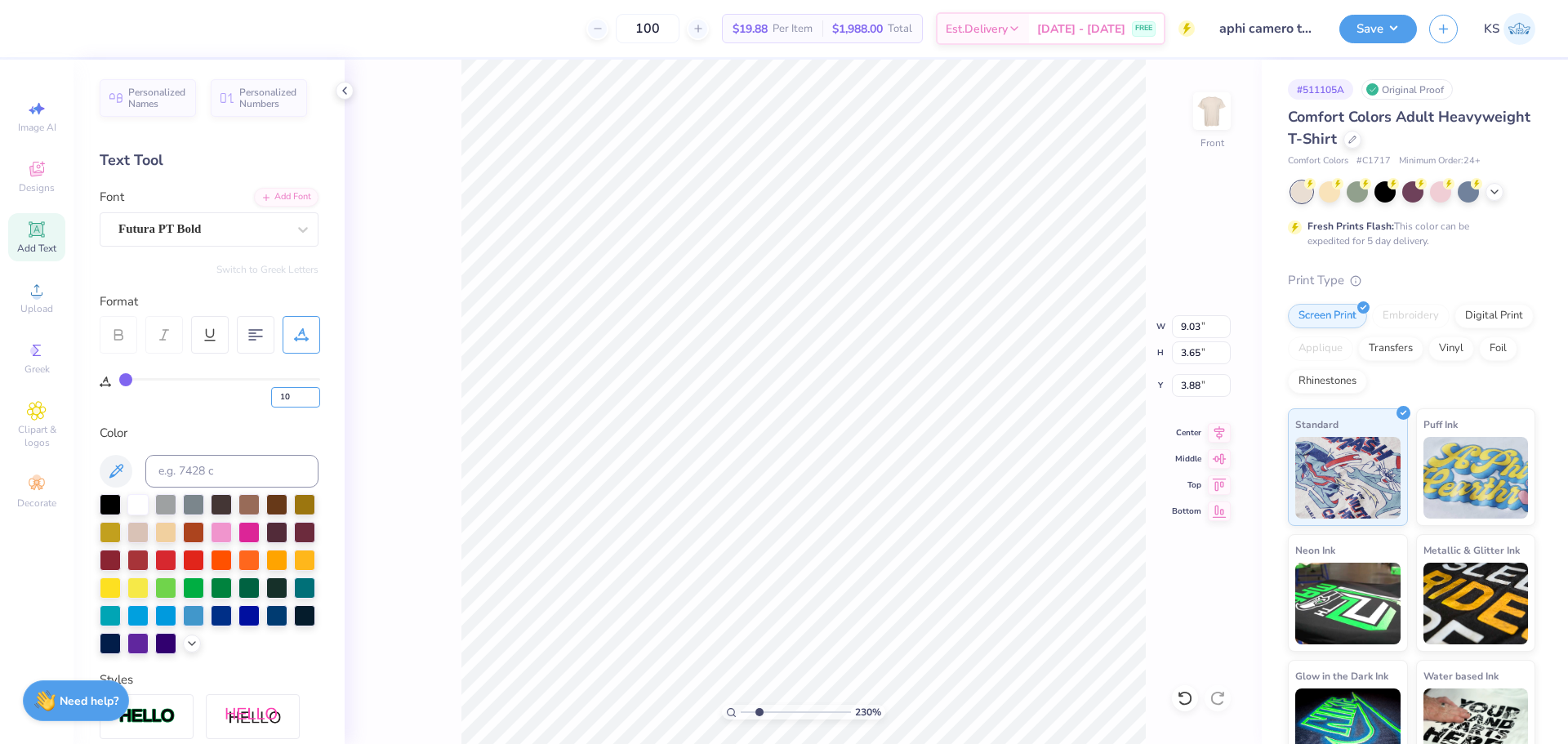
type input "10"
type input "10.66"
type input "4.02"
type input "3.53"
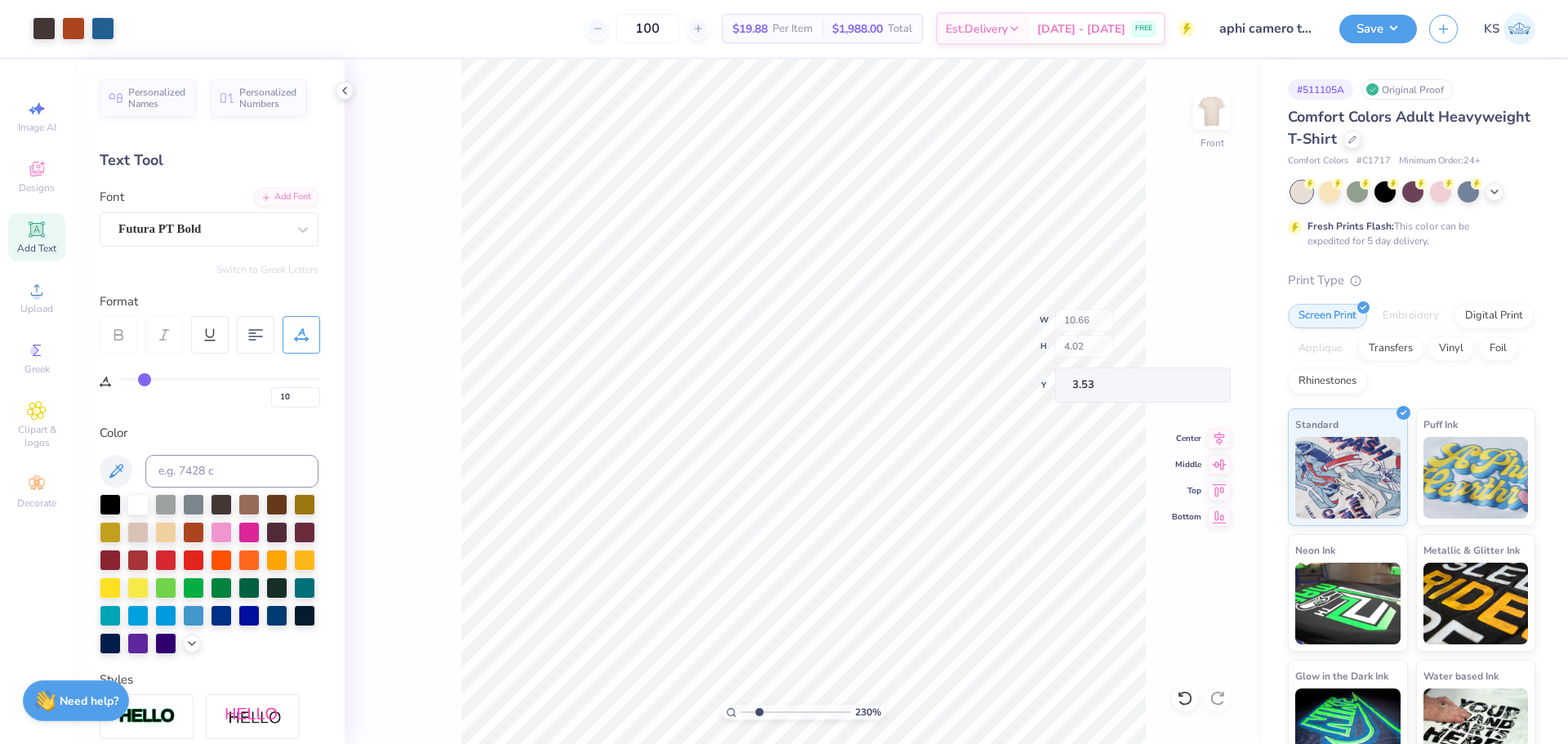
type input "10.73"
type input "4.05"
type input "3.51"
click at [1198, 704] on div "230 % Front" at bounding box center [804, 401] width 918 height 684
click at [1184, 703] on icon at bounding box center [1185, 698] width 16 height 16
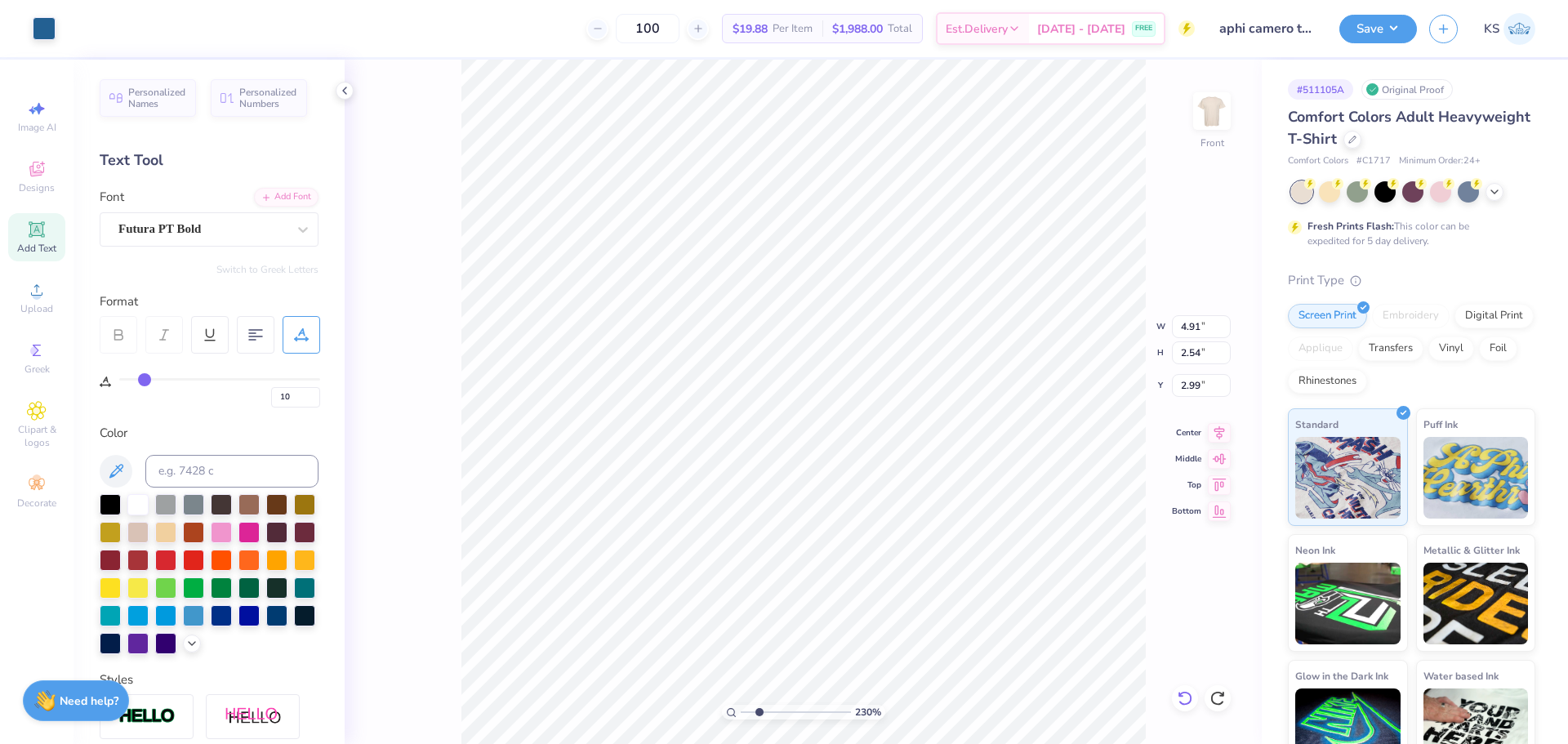
type input "0"
type input "10.73"
type input "4.05"
type input "3.51"
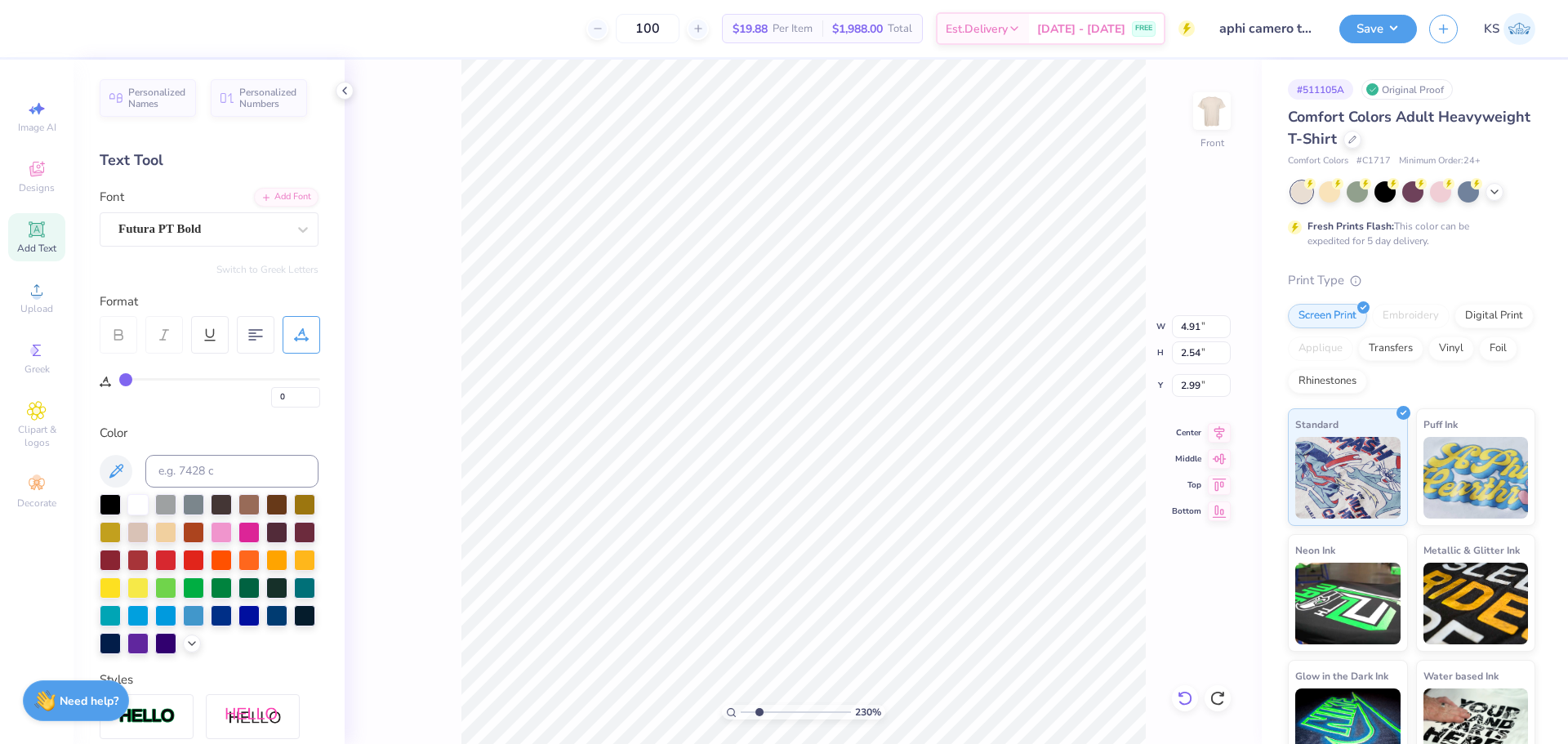
type input "10"
click at [119, 466] on icon at bounding box center [116, 470] width 14 height 14
click at [857, 703] on li "Send to Back" at bounding box center [850, 700] width 129 height 32
type input "0"
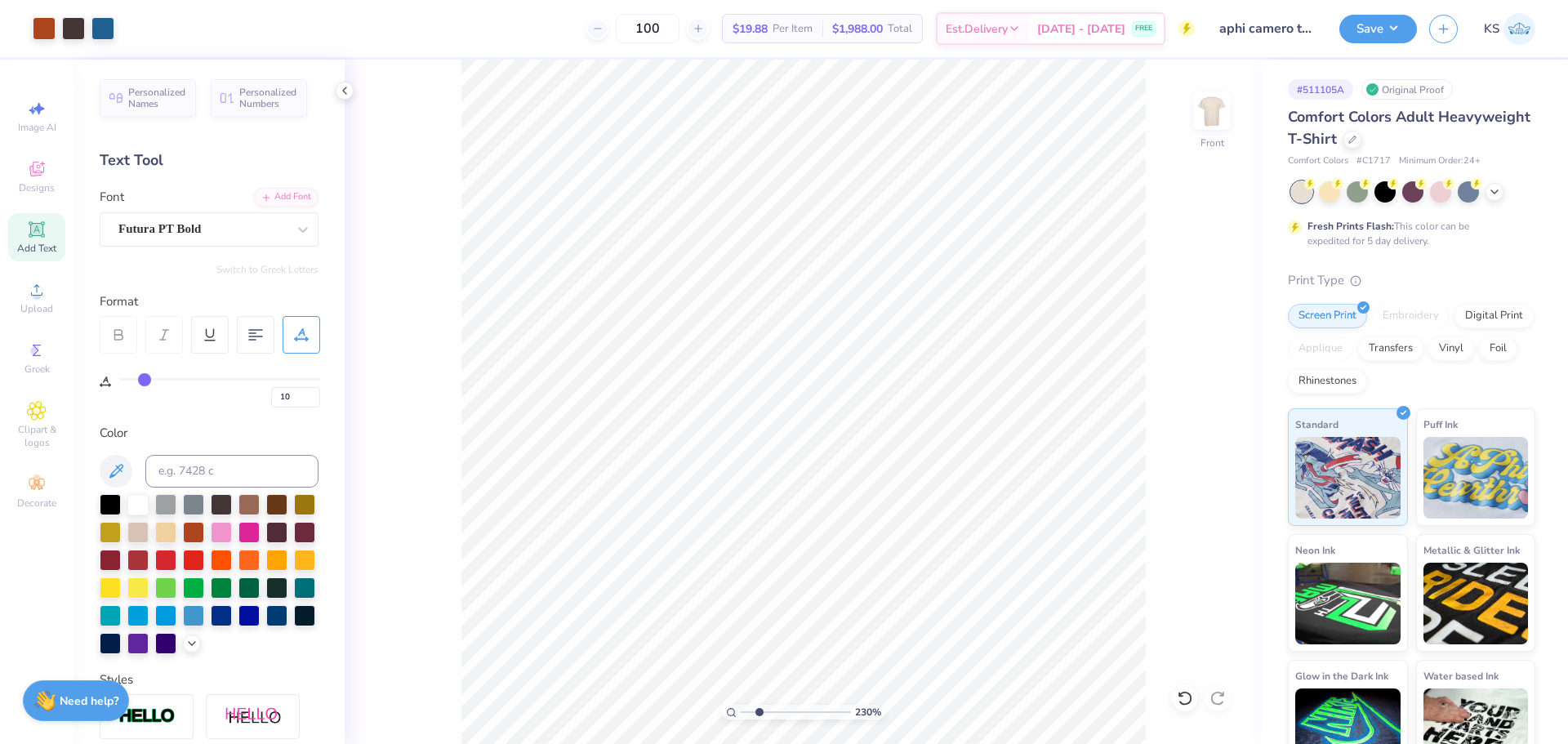
type input "0"
click at [1000, 718] on li "Send to Back" at bounding box center [1004, 723] width 129 height 32
drag, startPoint x: 757, startPoint y: 710, endPoint x: 743, endPoint y: 710, distance: 14.0
type input "1"
click at [743, 710] on input "range" at bounding box center [795, 712] width 110 height 15
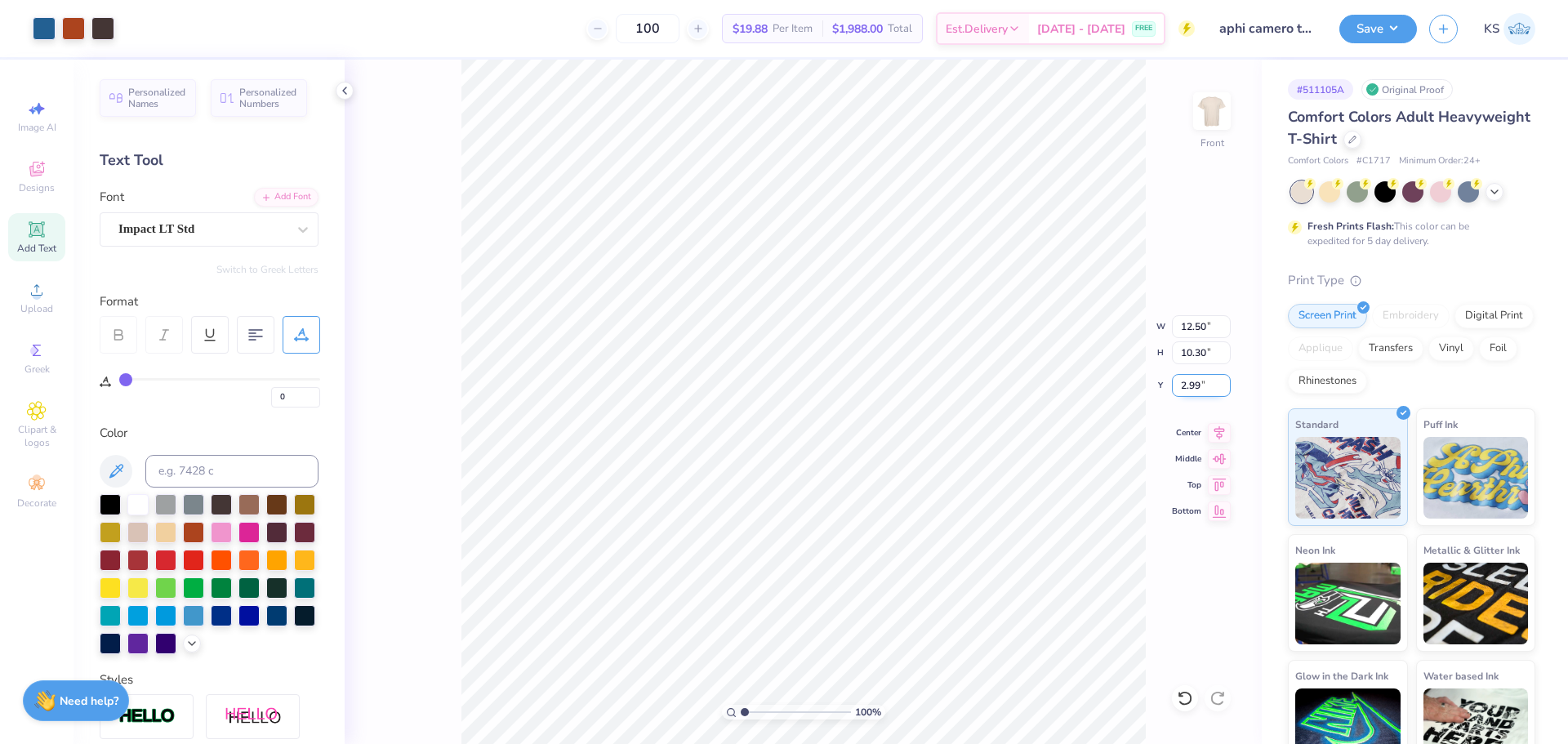
click at [1189, 388] on input "2.99" at bounding box center [1201, 385] width 58 height 23
type input "3.00"
click at [1185, 380] on input "3.00" at bounding box center [1201, 385] width 58 height 23
type input "20"
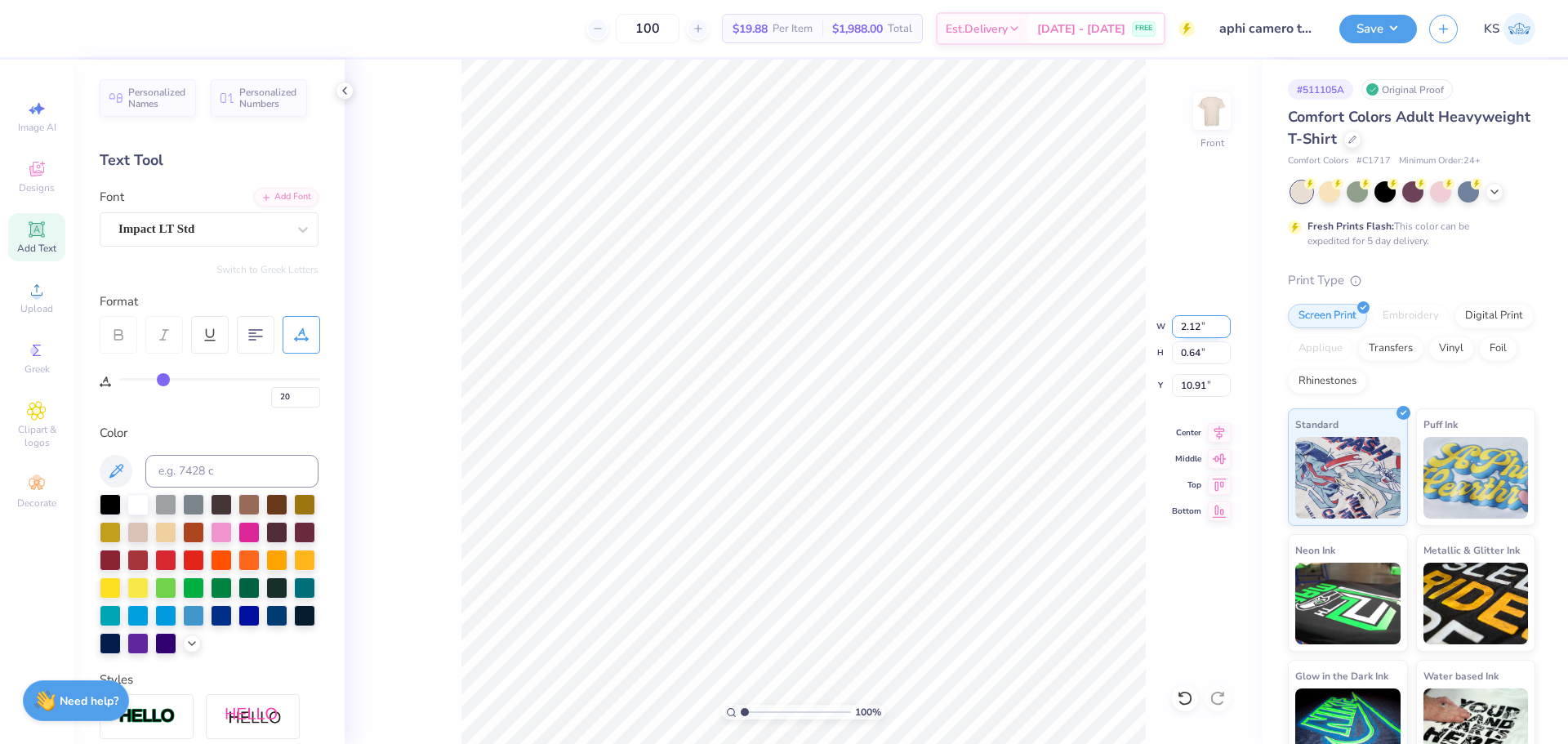
click at [1199, 326] on input "2.12" at bounding box center [1201, 326] width 58 height 23
type input "4.00"
type input "1.21"
type input "10.63"
click at [296, 403] on input "20" at bounding box center [296, 397] width 49 height 20
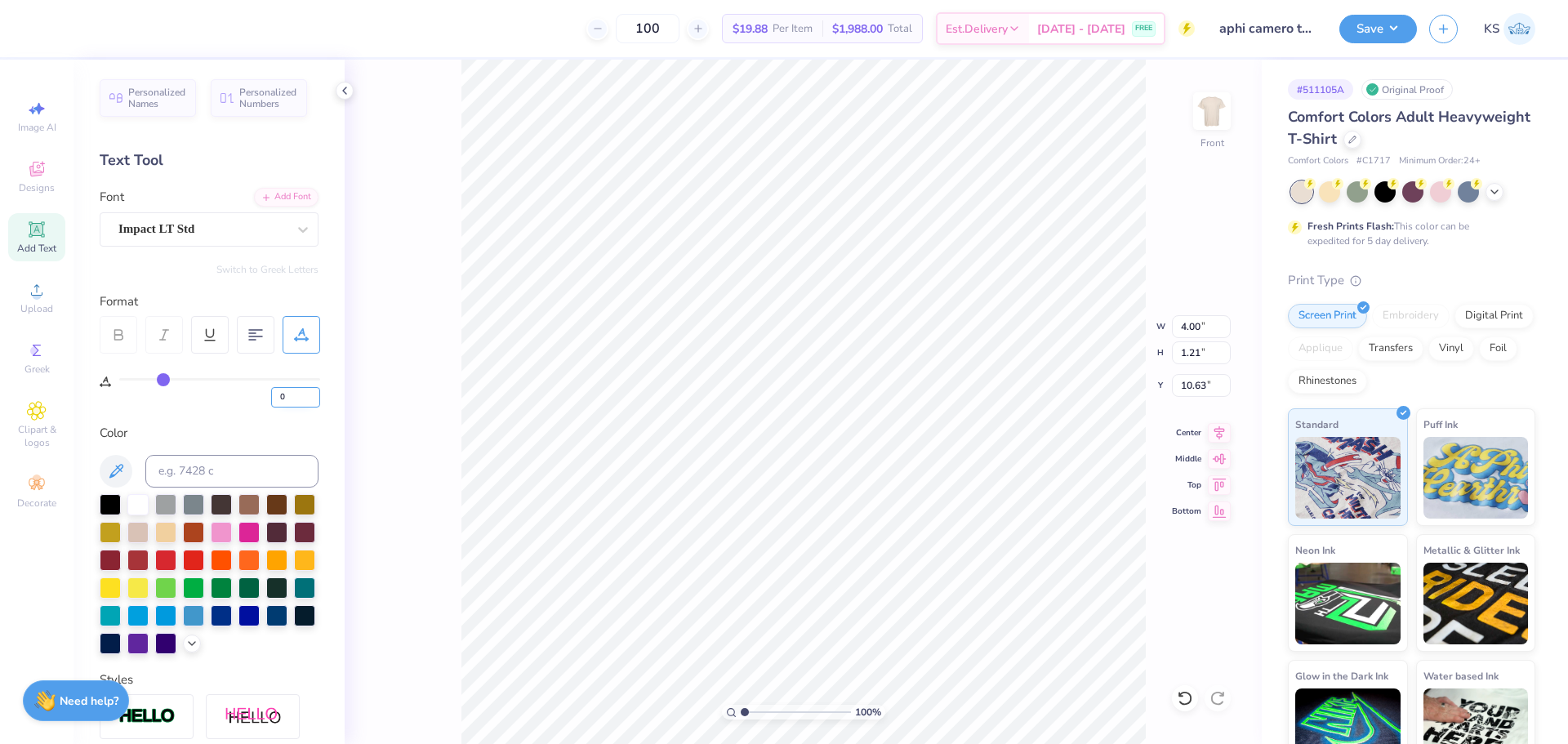
type input "0"
type input "3.02"
click at [1192, 694] on div at bounding box center [1185, 698] width 26 height 26
type input "10.63"
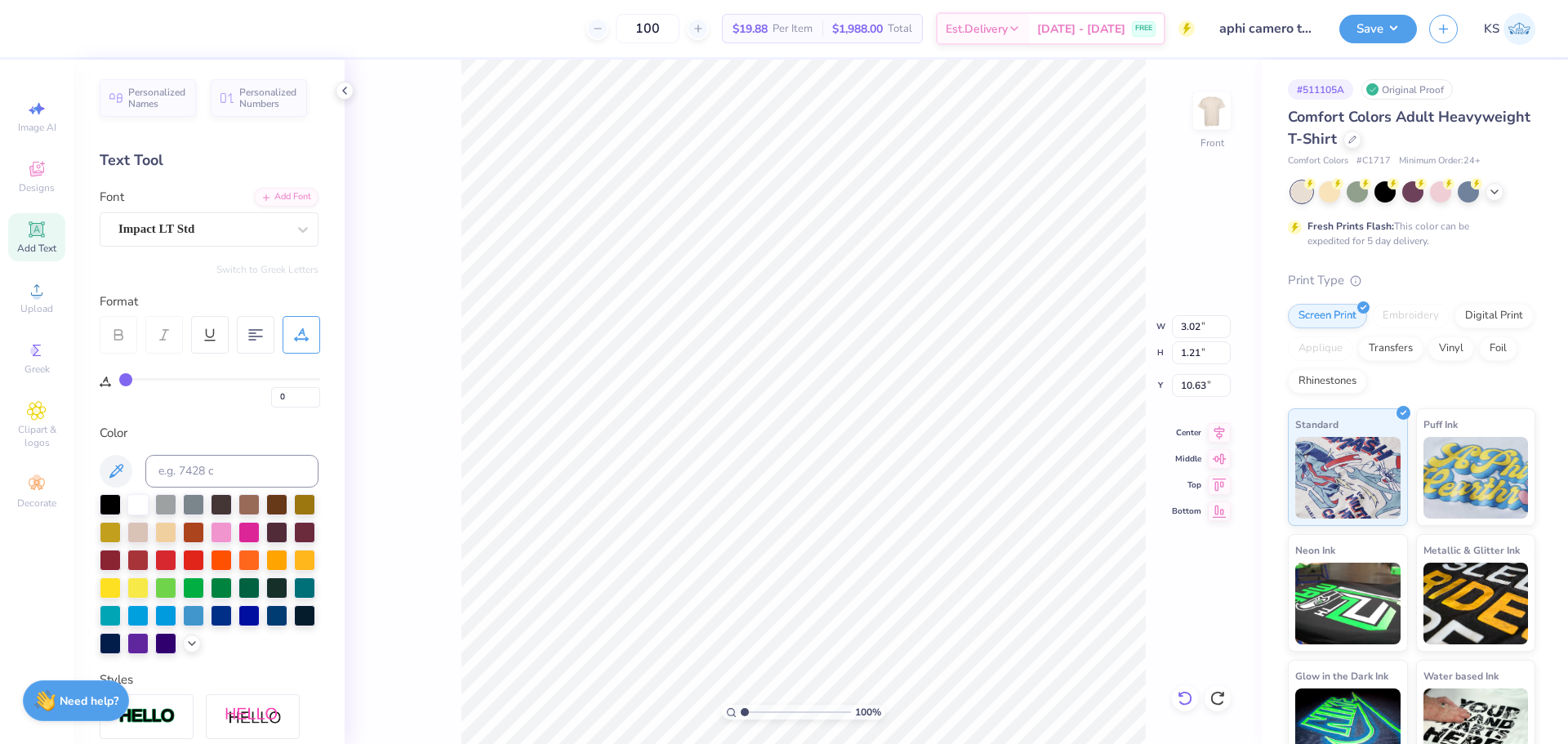
click at [1192, 693] on icon at bounding box center [1185, 698] width 16 height 16
type input "4.00"
type input "20"
click at [1192, 692] on icon at bounding box center [1185, 698] width 16 height 16
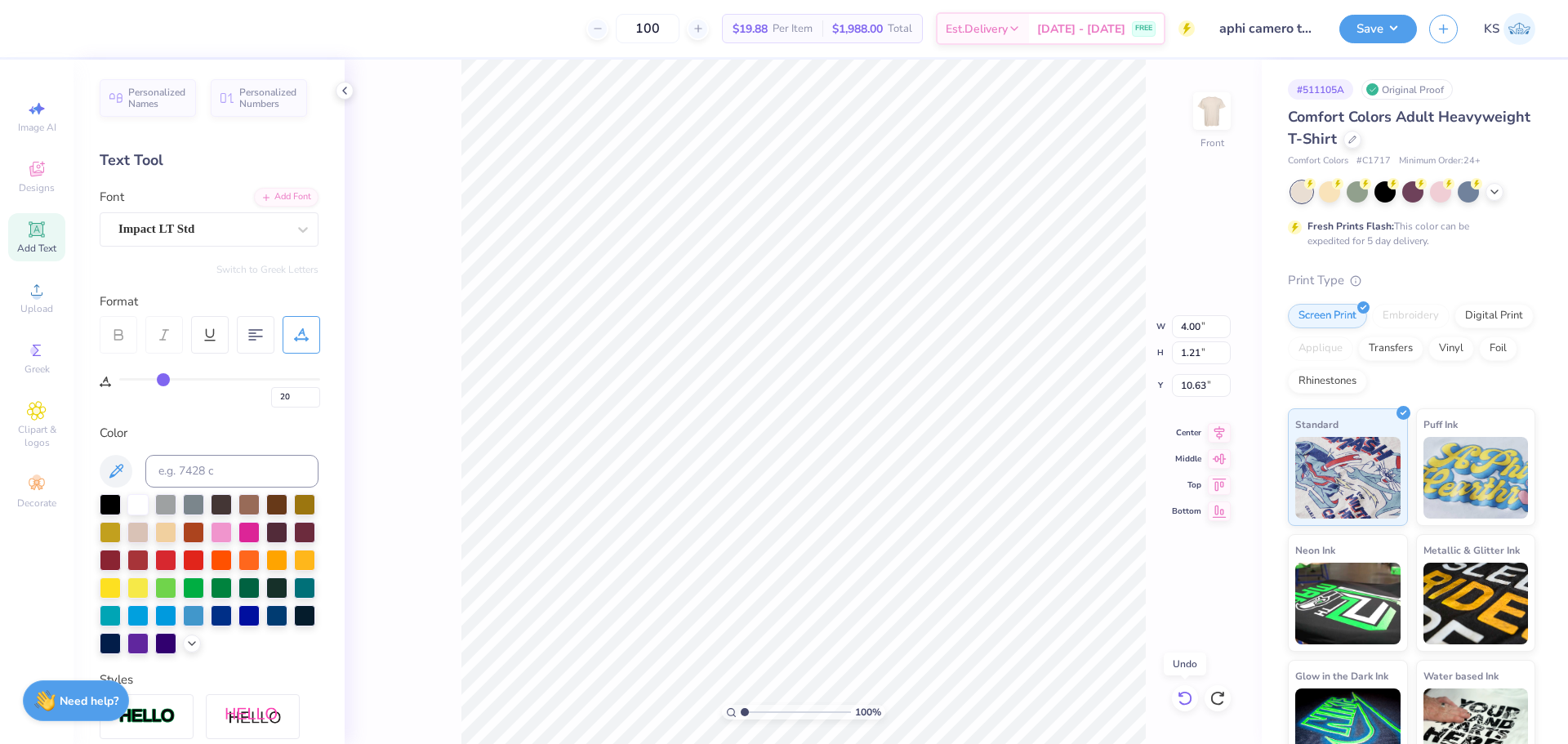
type input "2.12"
type input "0.64"
type input "10.91"
click at [1363, 43] on div "Save" at bounding box center [1378, 28] width 78 height 28
click at [1378, 34] on button "Save" at bounding box center [1378, 26] width 78 height 28
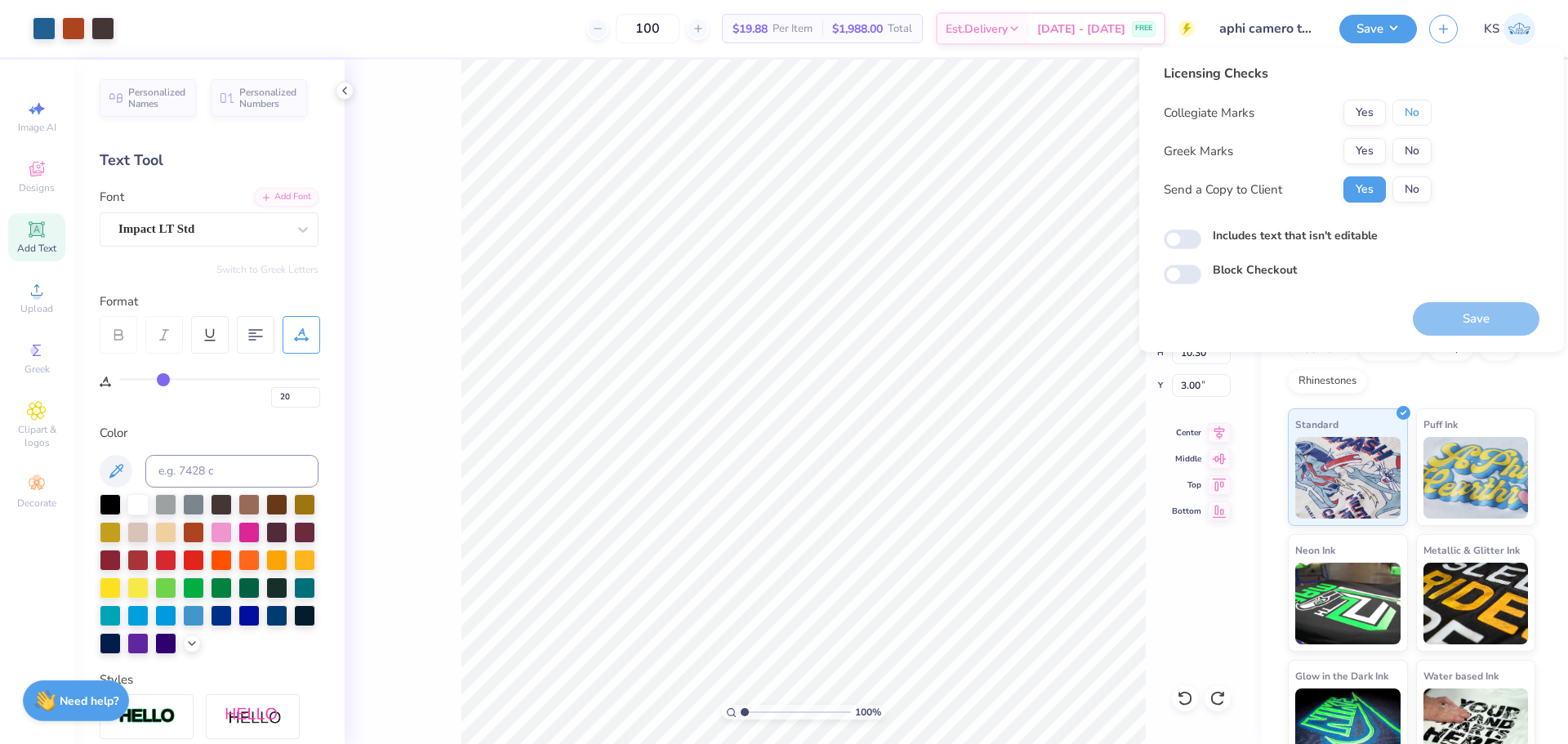
drag, startPoint x: 1412, startPoint y: 110, endPoint x: 1367, endPoint y: 137, distance: 52.5
click at [1410, 112] on button "No" at bounding box center [1412, 112] width 39 height 26
click at [1368, 140] on button "Yes" at bounding box center [1365, 150] width 43 height 26
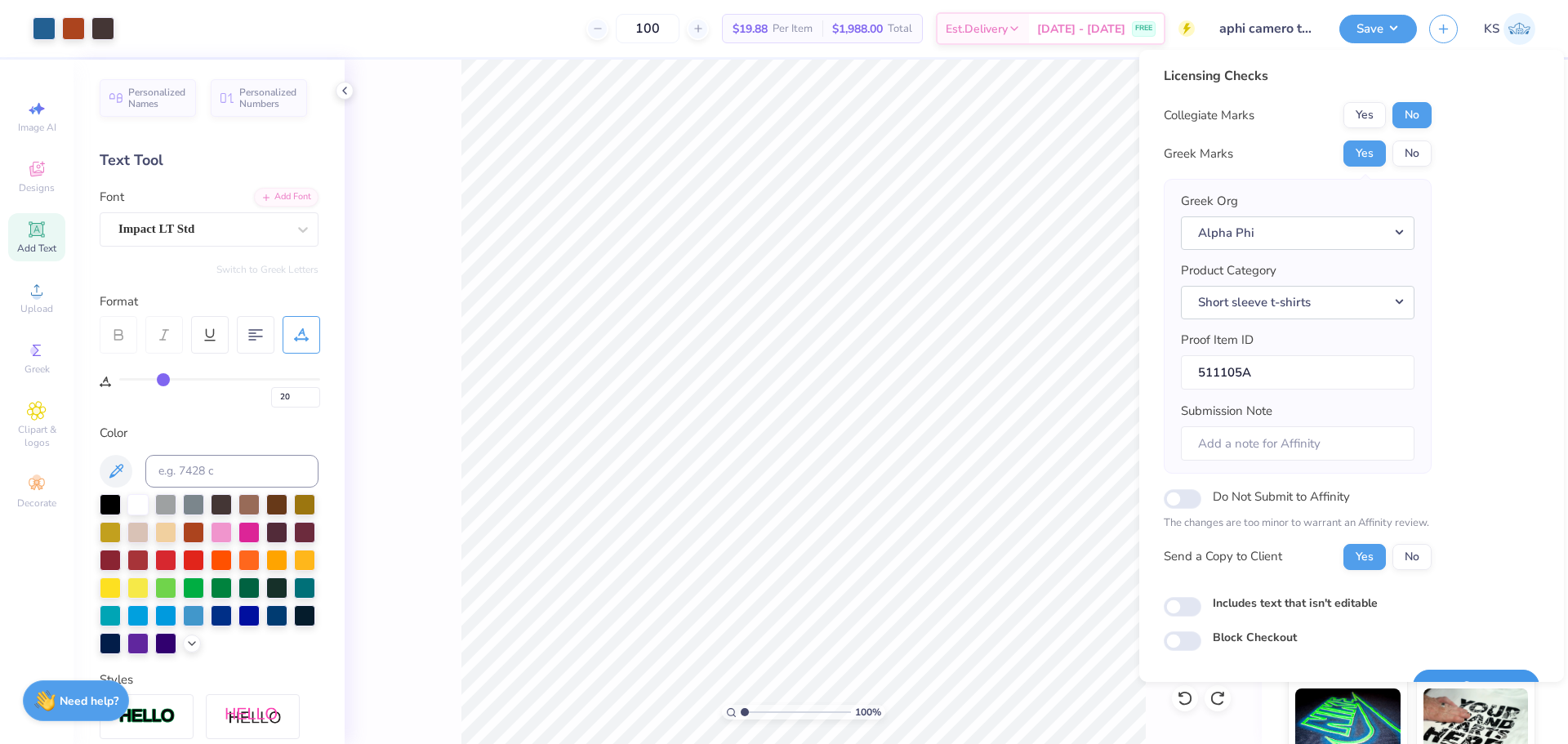
scroll to position [36, 0]
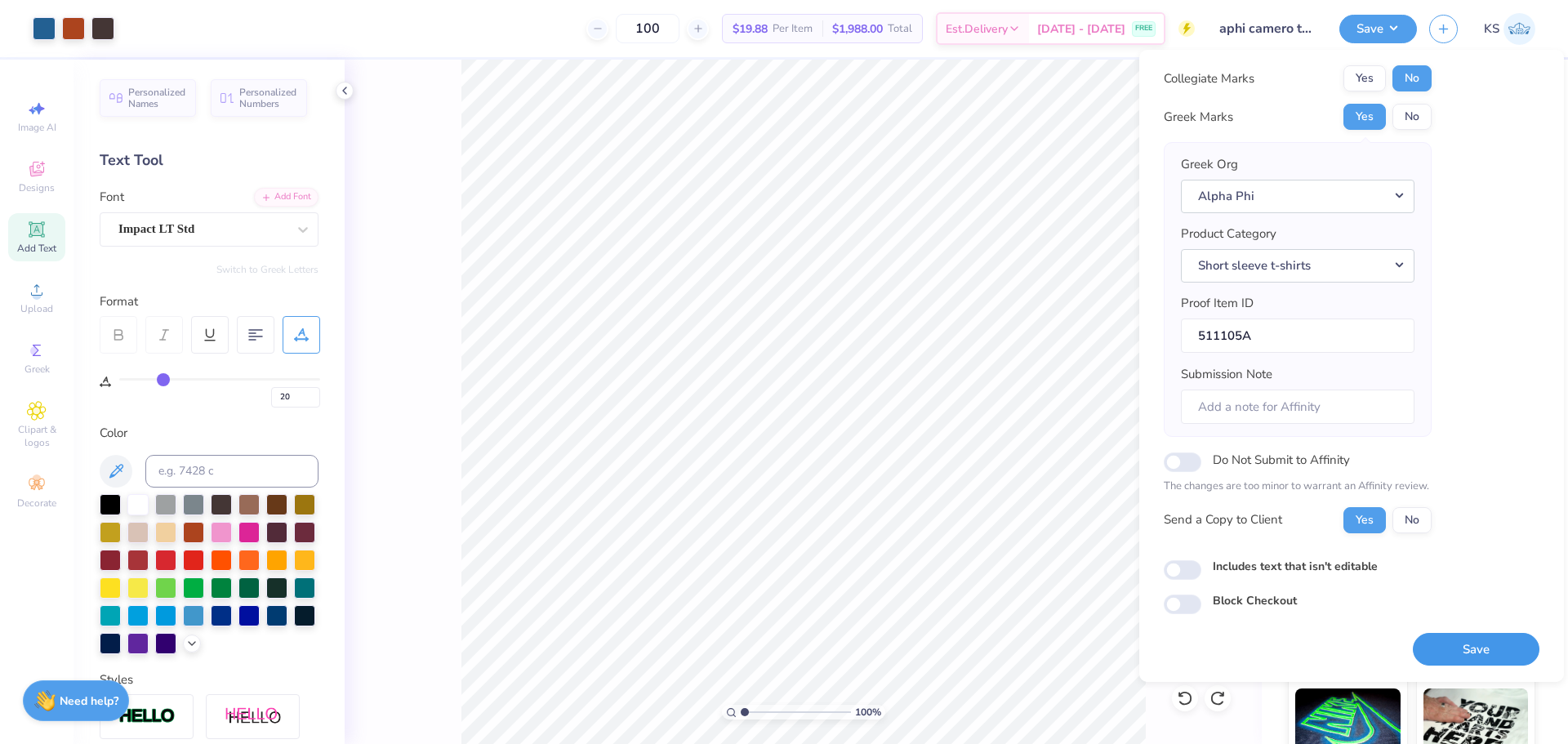
click at [1453, 660] on button "Save" at bounding box center [1476, 649] width 127 height 34
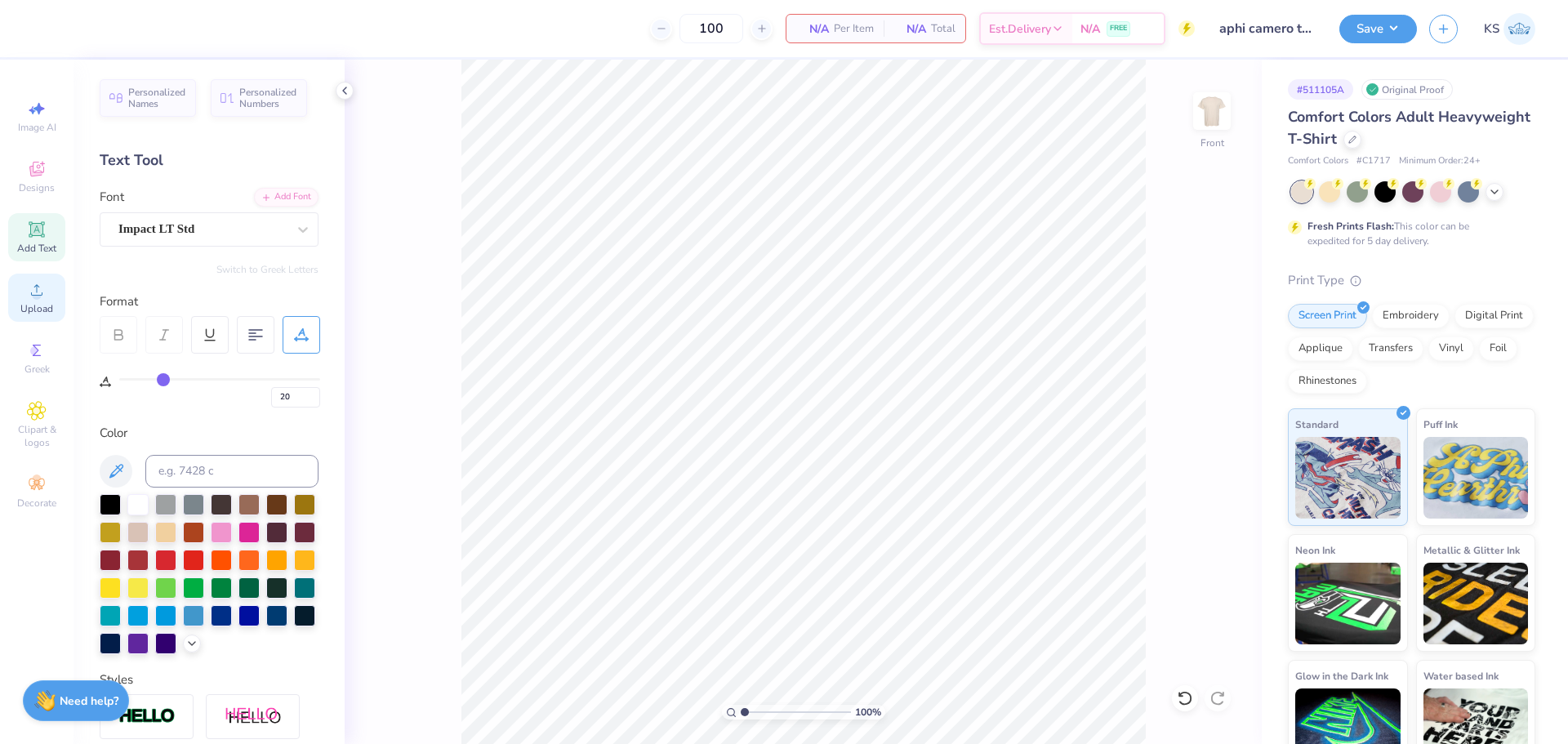
click at [13, 293] on div "Upload" at bounding box center [36, 297] width 57 height 48
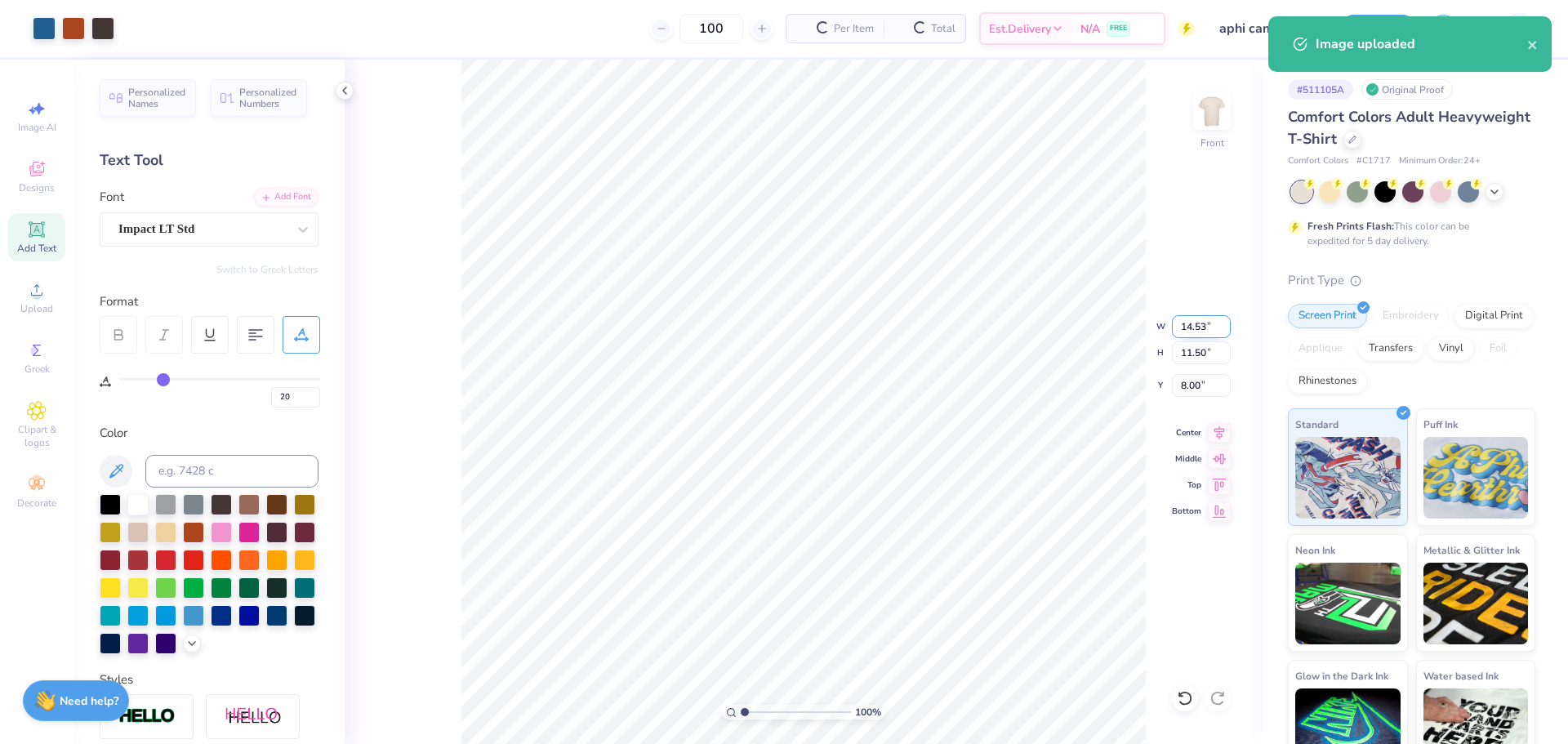
click at [1196, 327] on input "14.53" at bounding box center [1201, 326] width 58 height 23
type input "12.50"
type input "9.89"
click at [1208, 394] on input "8.81" at bounding box center [1201, 385] width 58 height 23
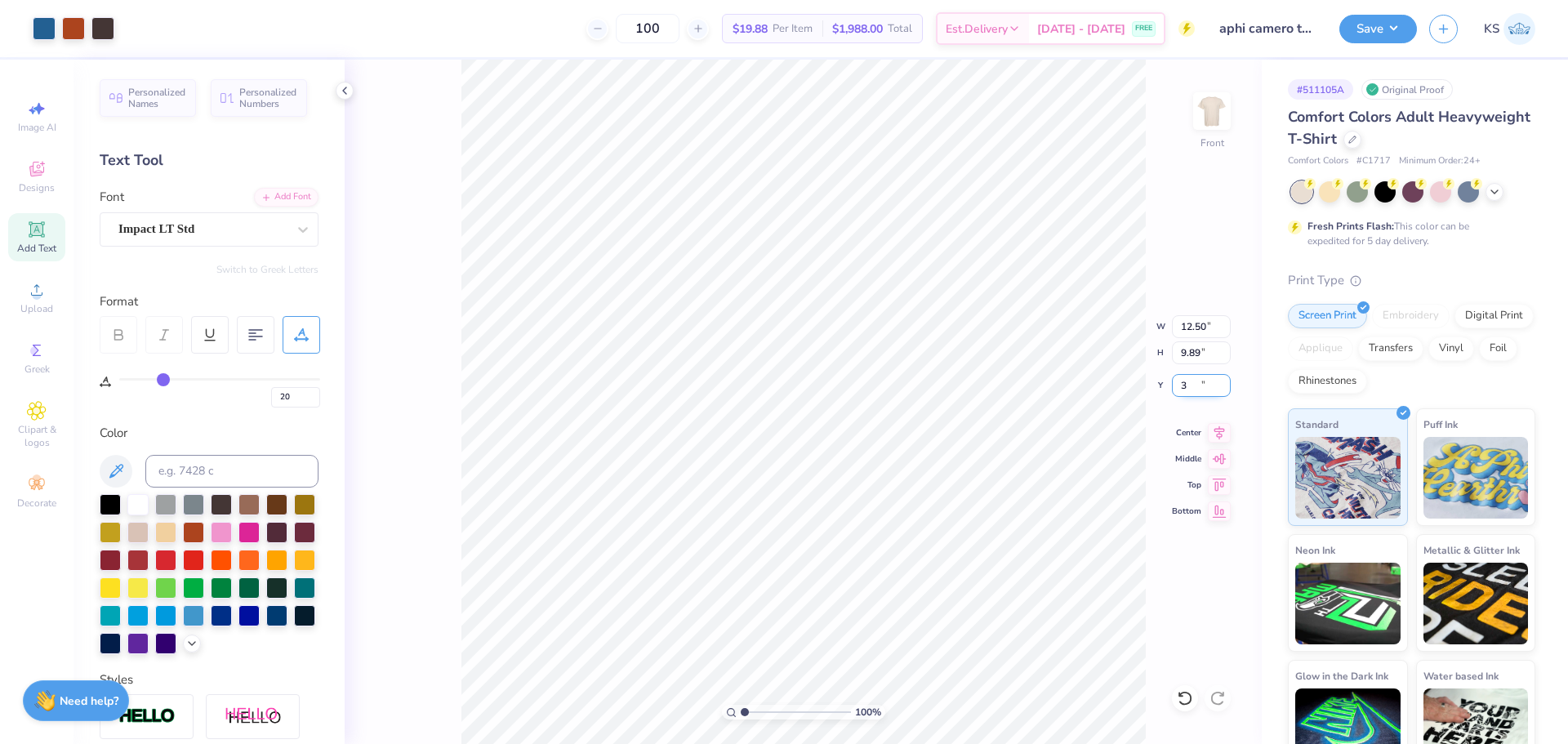
type input "3.00"
click at [1366, 27] on button "Save" at bounding box center [1378, 26] width 78 height 28
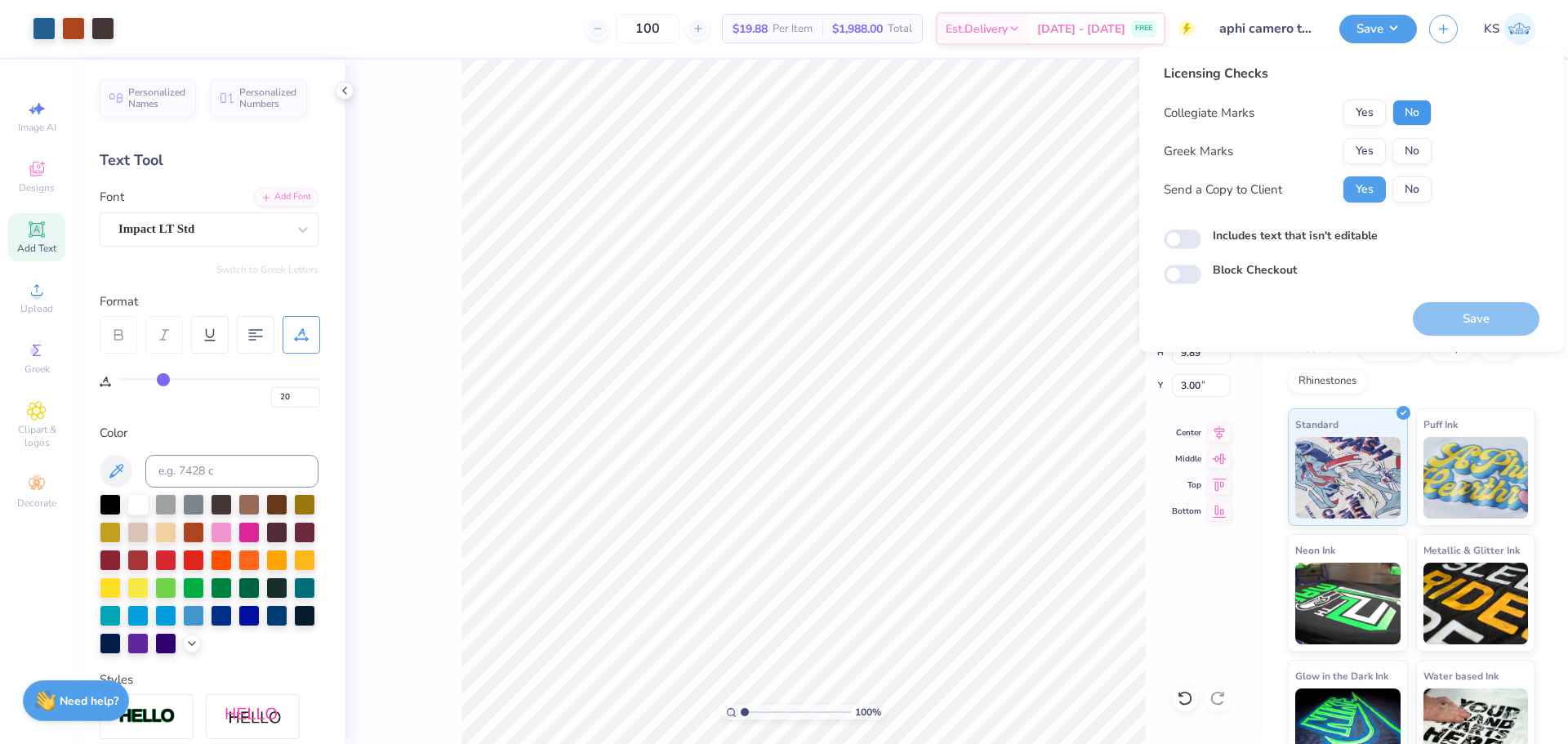
click at [1419, 121] on button "No" at bounding box center [1412, 112] width 39 height 26
click at [1357, 146] on button "Yes" at bounding box center [1365, 150] width 43 height 26
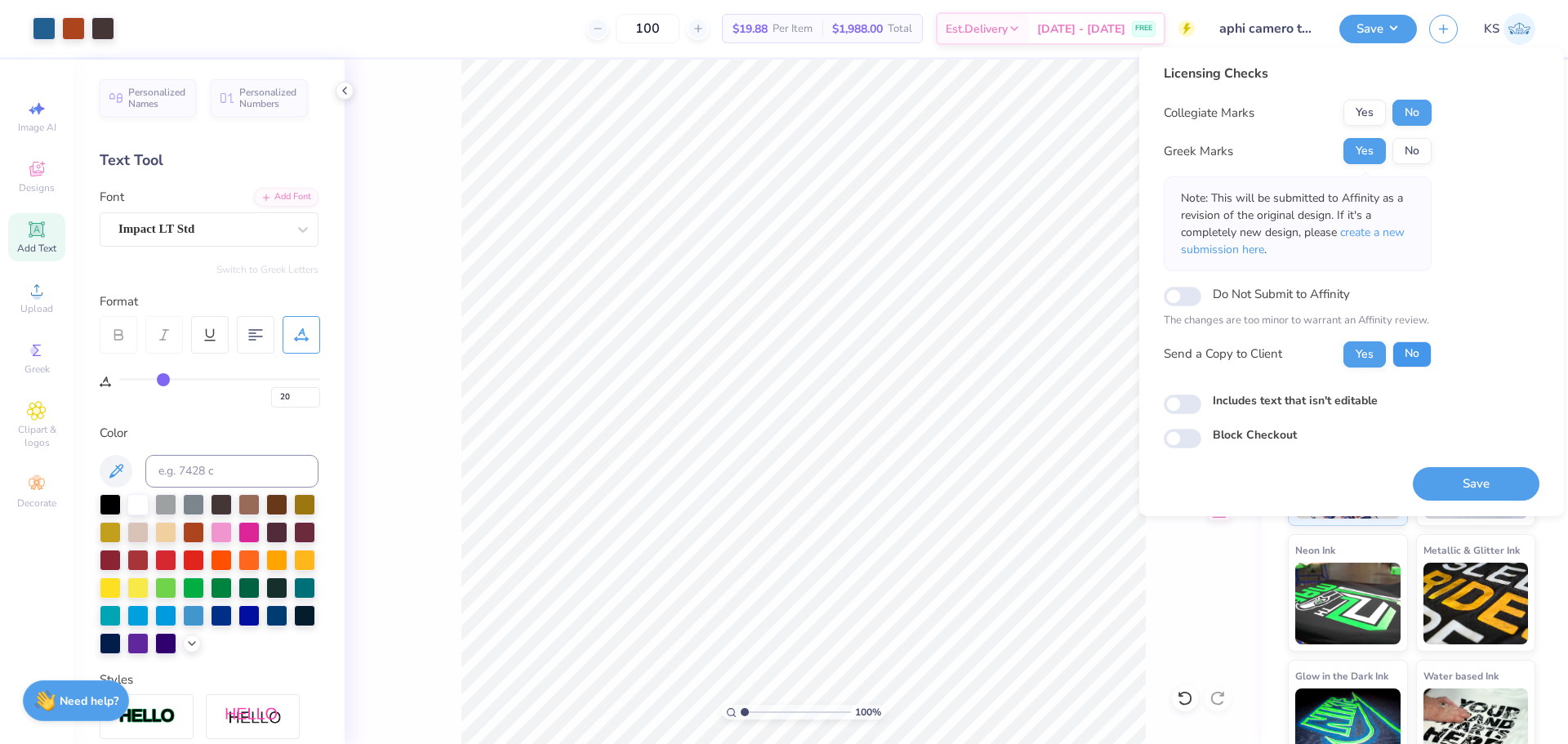
click at [1408, 356] on button "No" at bounding box center [1412, 354] width 39 height 26
click at [1364, 358] on button "Yes" at bounding box center [1365, 354] width 43 height 26
click at [1410, 342] on button "No" at bounding box center [1412, 354] width 39 height 26
click at [1471, 487] on button "Save" at bounding box center [1476, 483] width 127 height 34
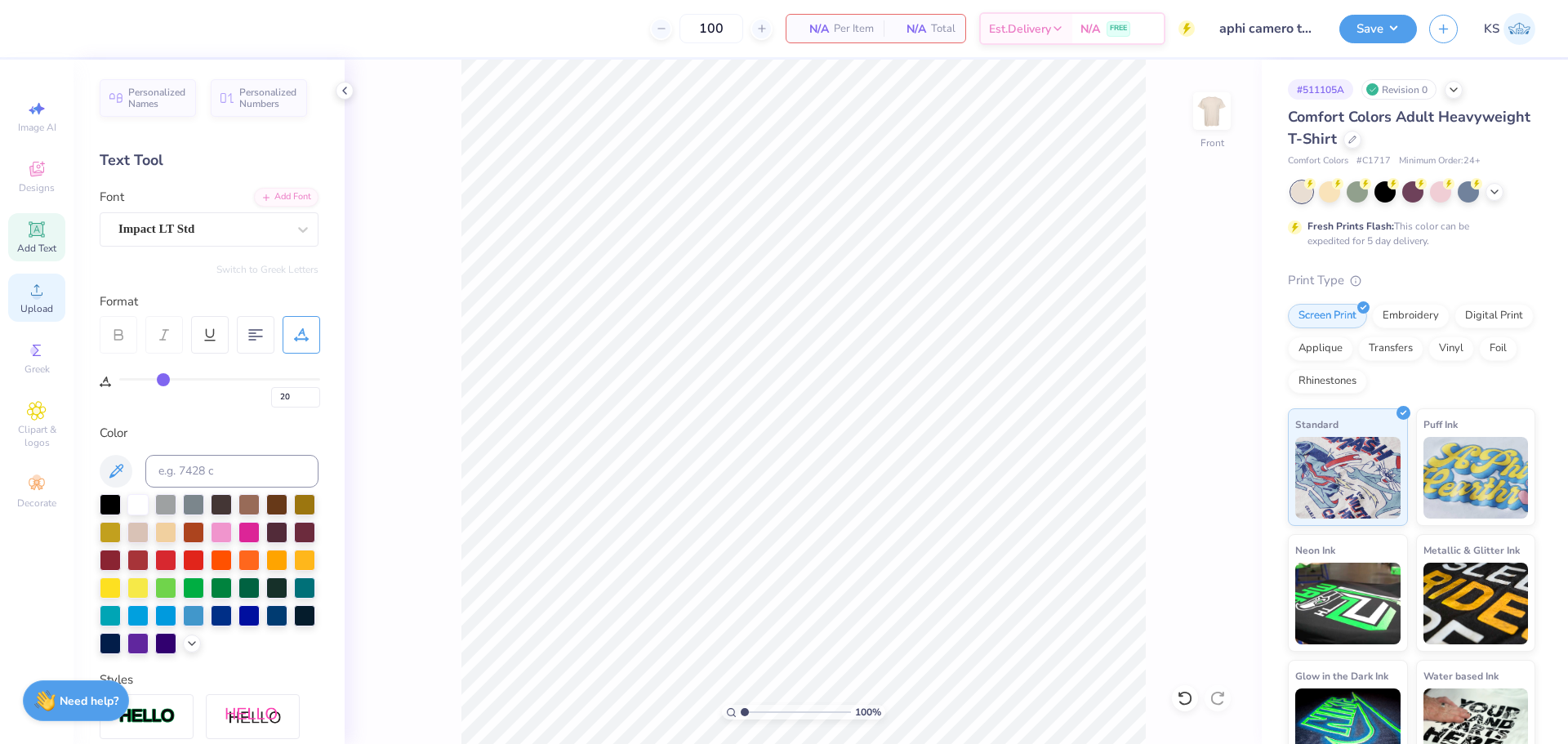
click at [33, 308] on span "Upload" at bounding box center [36, 308] width 33 height 13
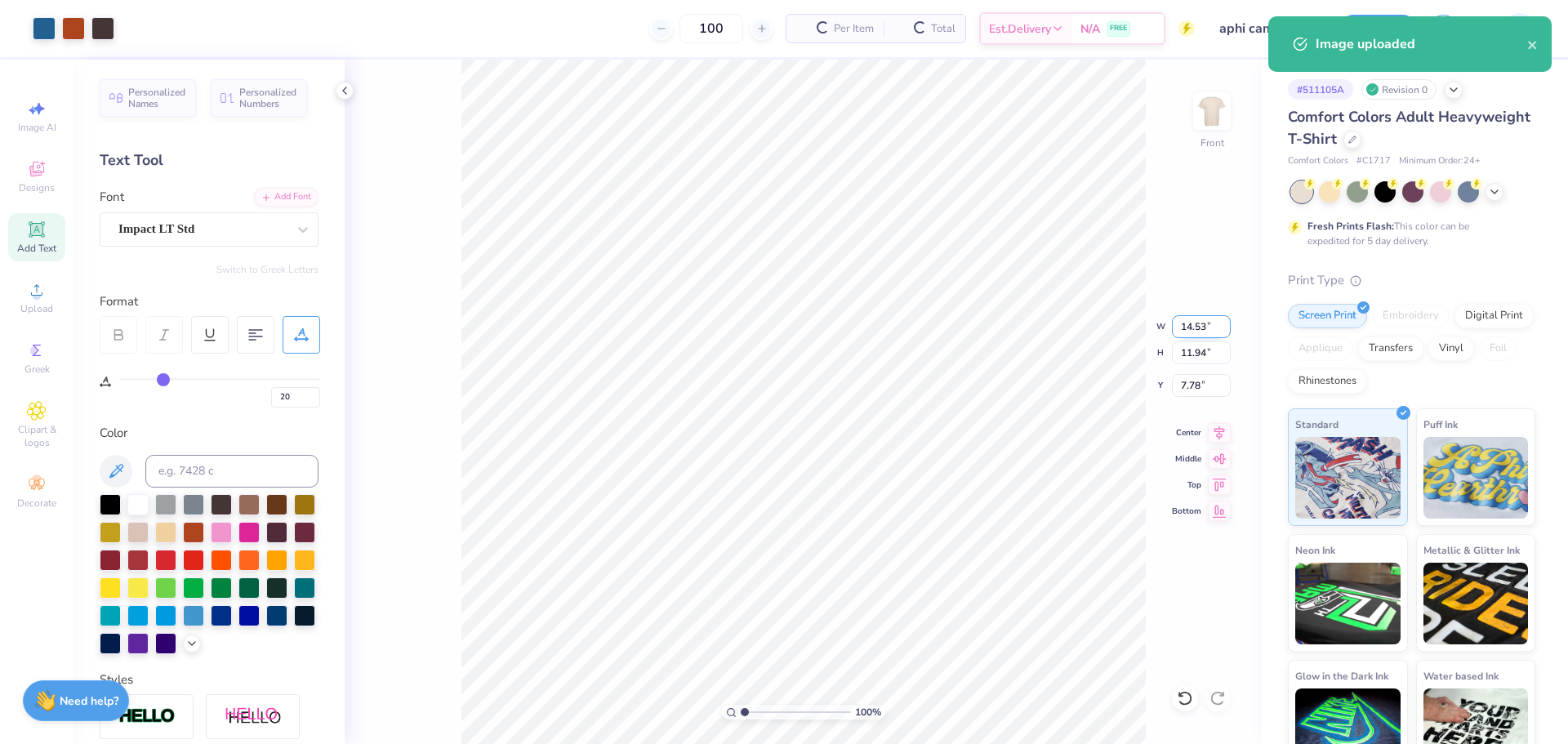
click at [1195, 336] on input "14.53" at bounding box center [1201, 326] width 58 height 23
type input "12.50"
type input "10.27"
click at [1206, 391] on input "8.61" at bounding box center [1201, 385] width 58 height 23
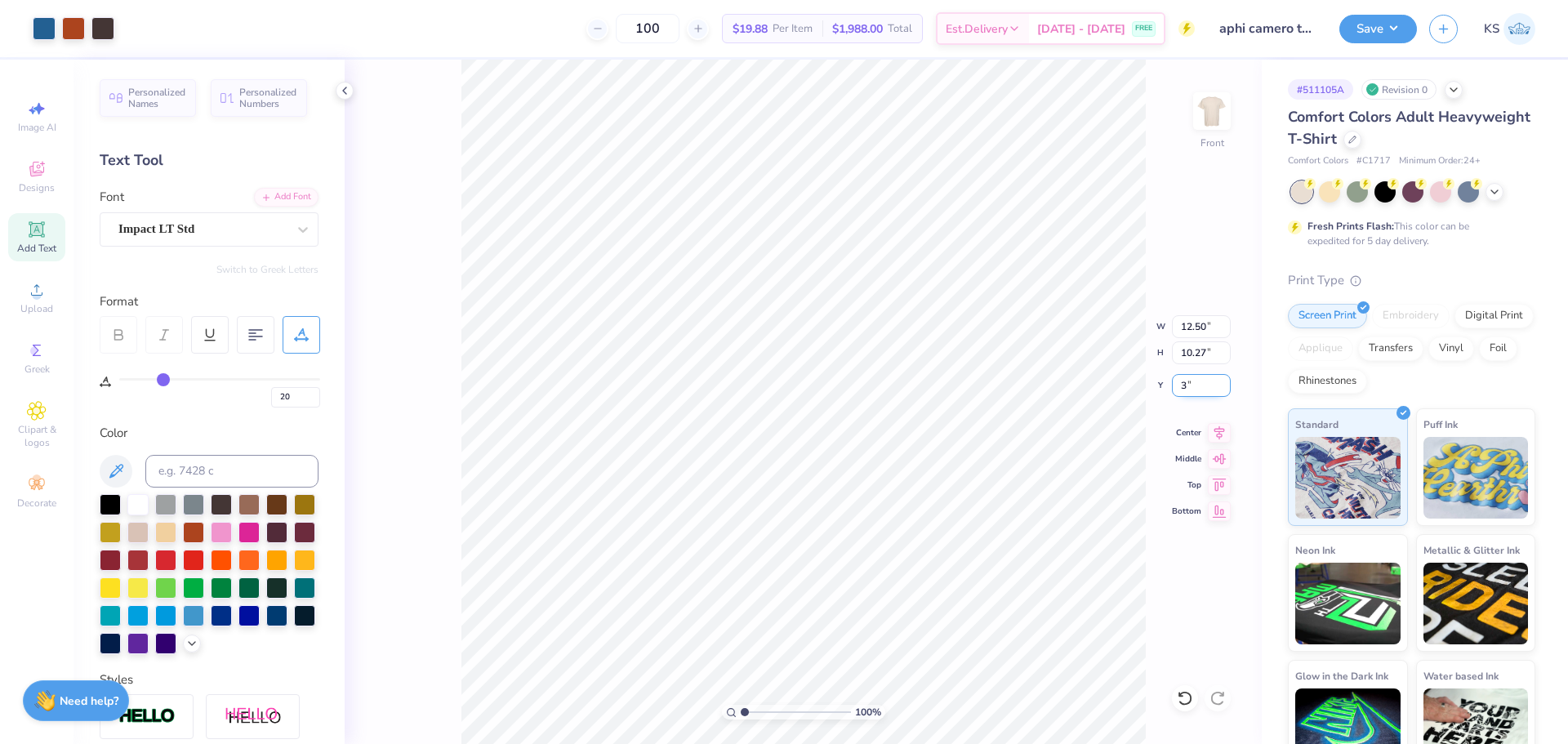
type input "3.00"
click at [1365, 19] on button "Save" at bounding box center [1378, 26] width 78 height 28
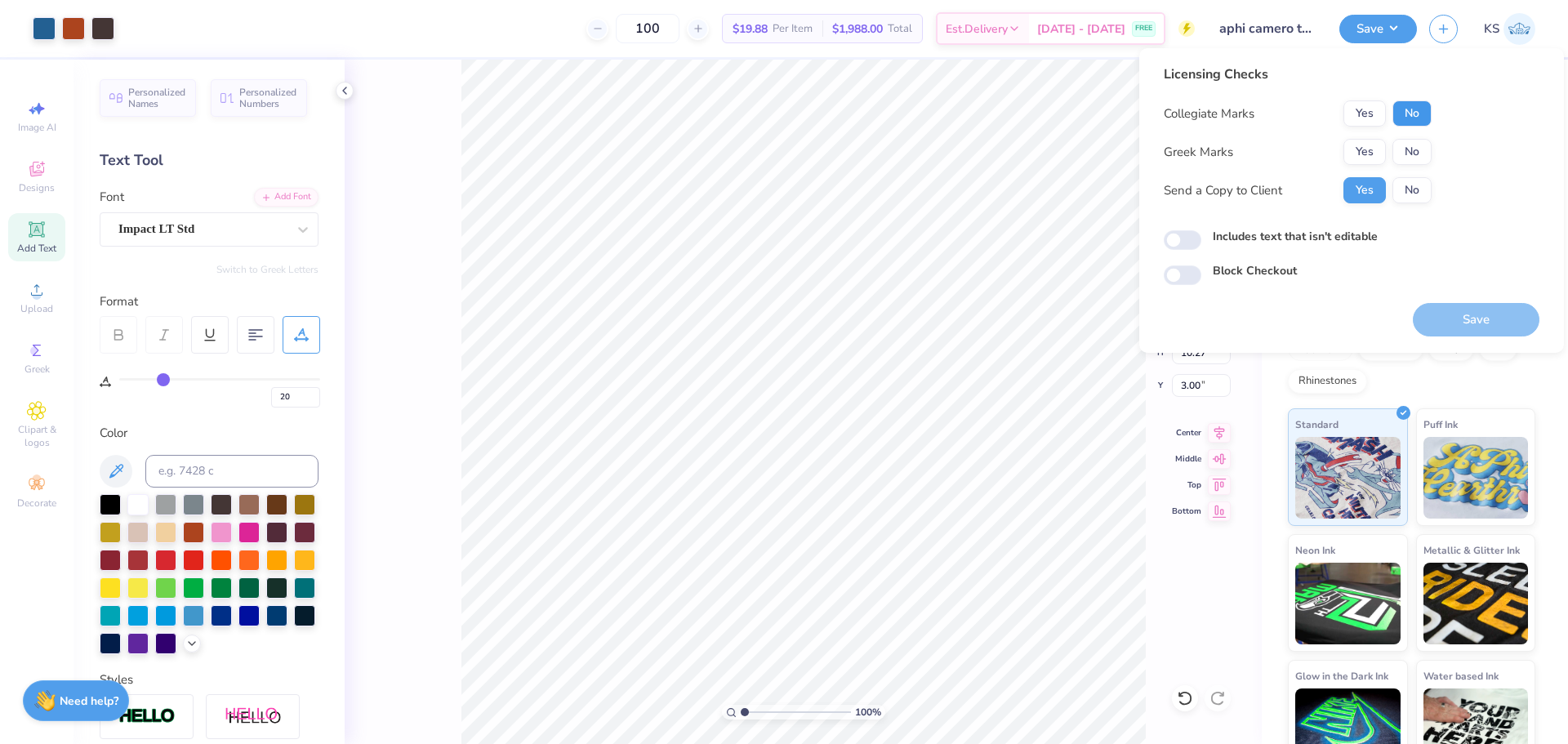
click at [1409, 119] on button "No" at bounding box center [1412, 113] width 39 height 26
click at [1408, 160] on button "No" at bounding box center [1412, 151] width 39 height 26
click at [1367, 146] on button "Yes" at bounding box center [1365, 151] width 43 height 26
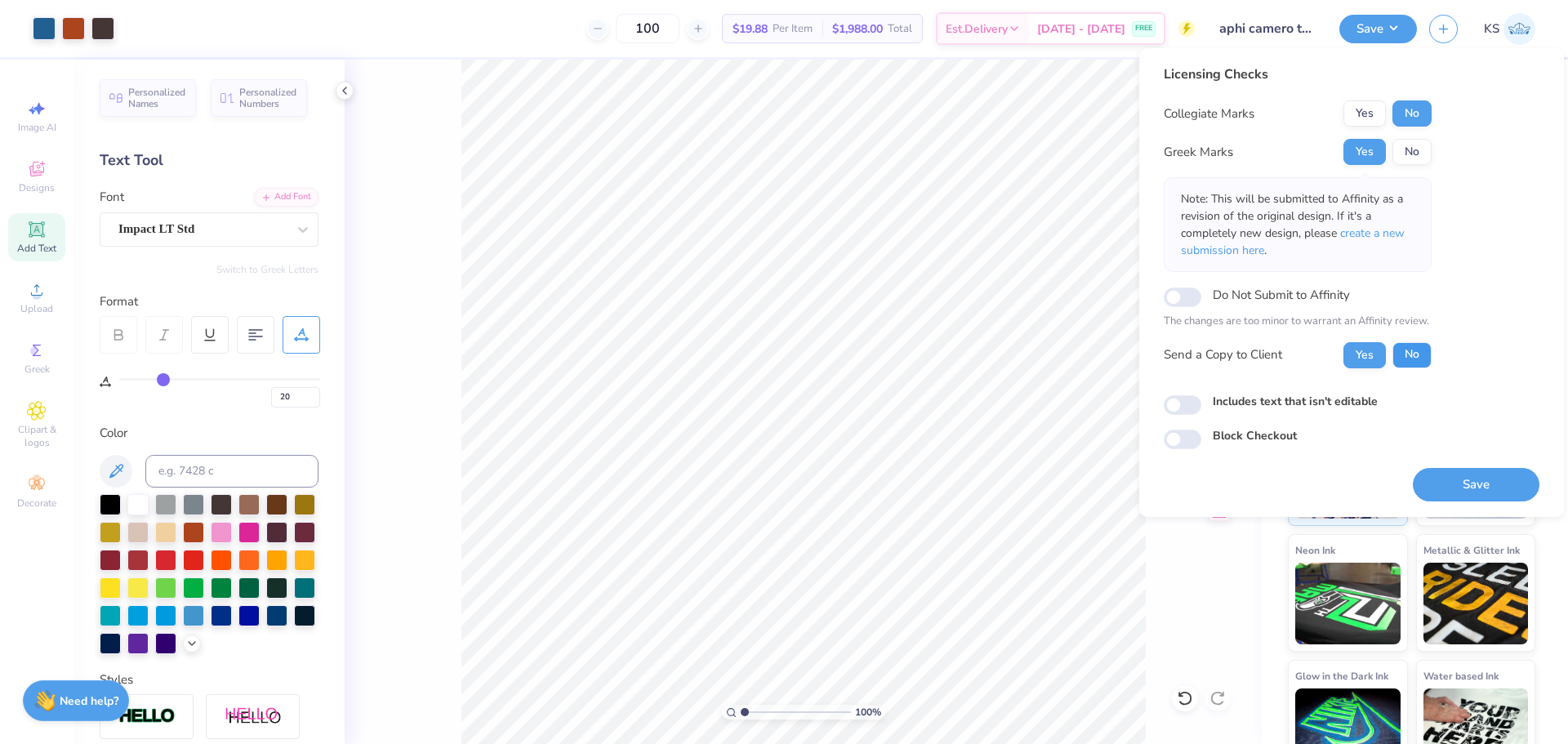
drag, startPoint x: 1417, startPoint y: 351, endPoint x: 1440, endPoint y: 408, distance: 61.5
click at [1418, 353] on button "No" at bounding box center [1412, 355] width 39 height 26
click at [1460, 491] on button "Save" at bounding box center [1476, 484] width 127 height 34
